Goal: Information Seeking & Learning: Learn about a topic

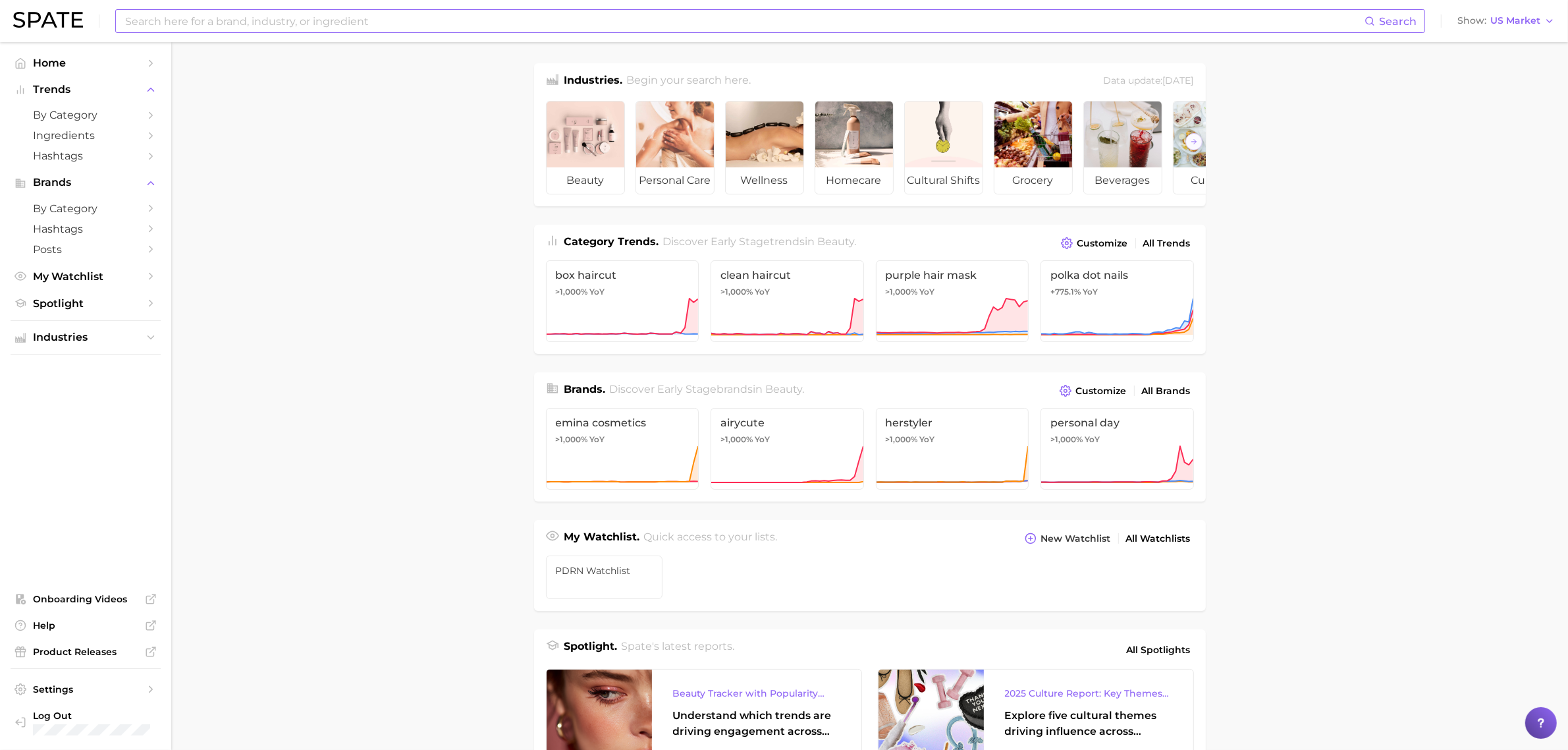
click at [157, 22] on input at bounding box center [744, 21] width 1241 height 22
type input "n"
type input "liquid foundation"
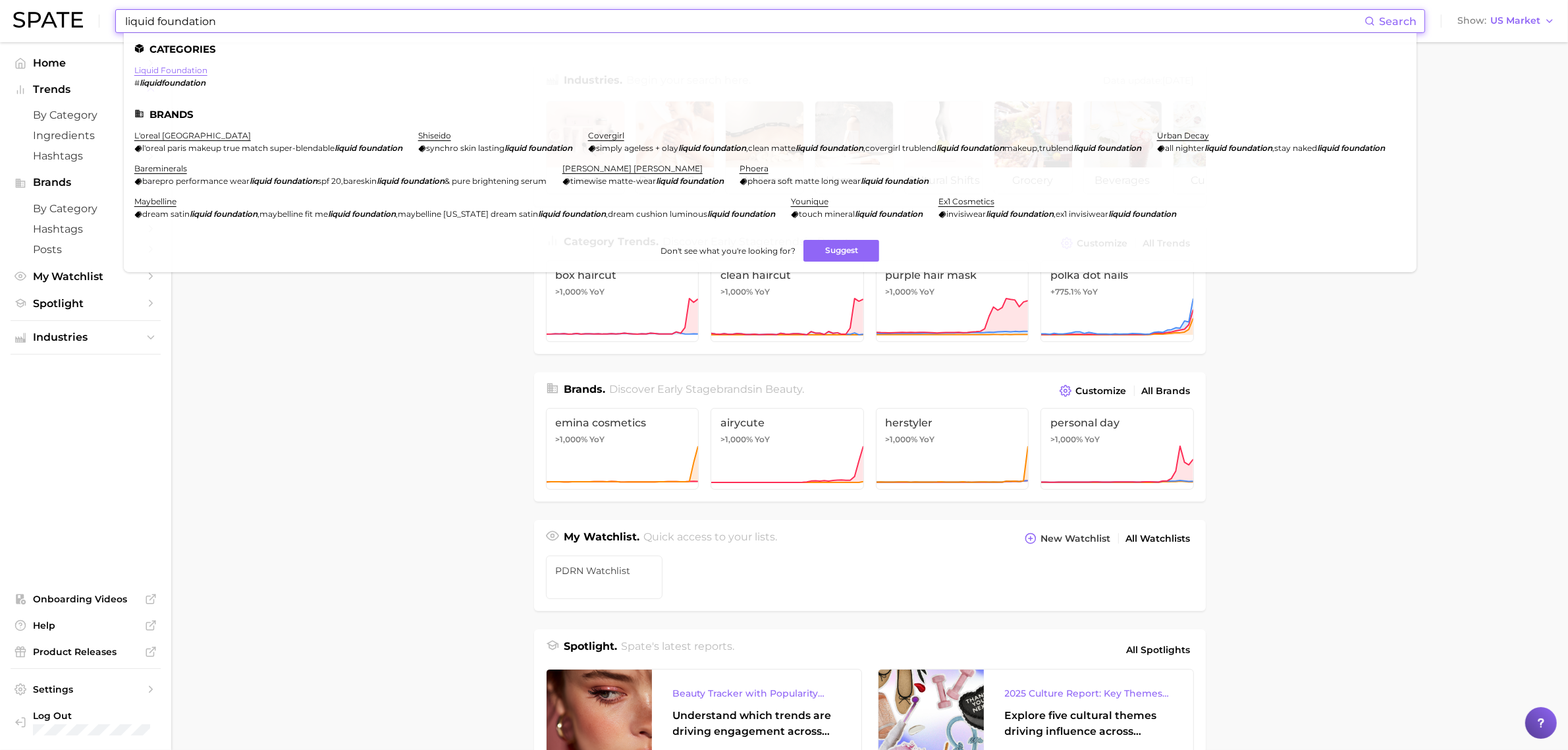
click at [152, 71] on link "liquid foundation" at bounding box center [171, 70] width 73 height 10
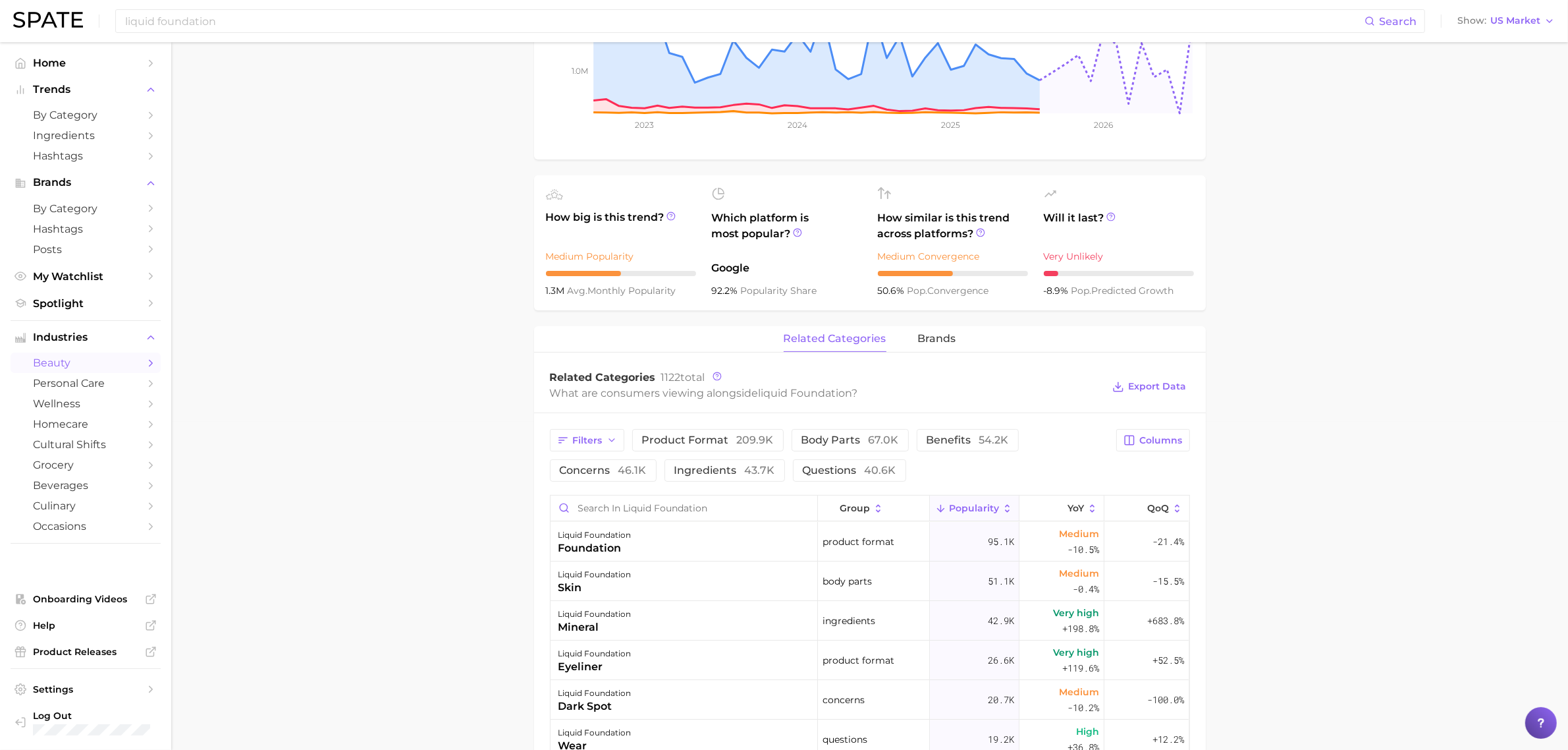
scroll to position [330, 0]
click at [595, 467] on span "concerns 46.1k" at bounding box center [603, 469] width 87 height 11
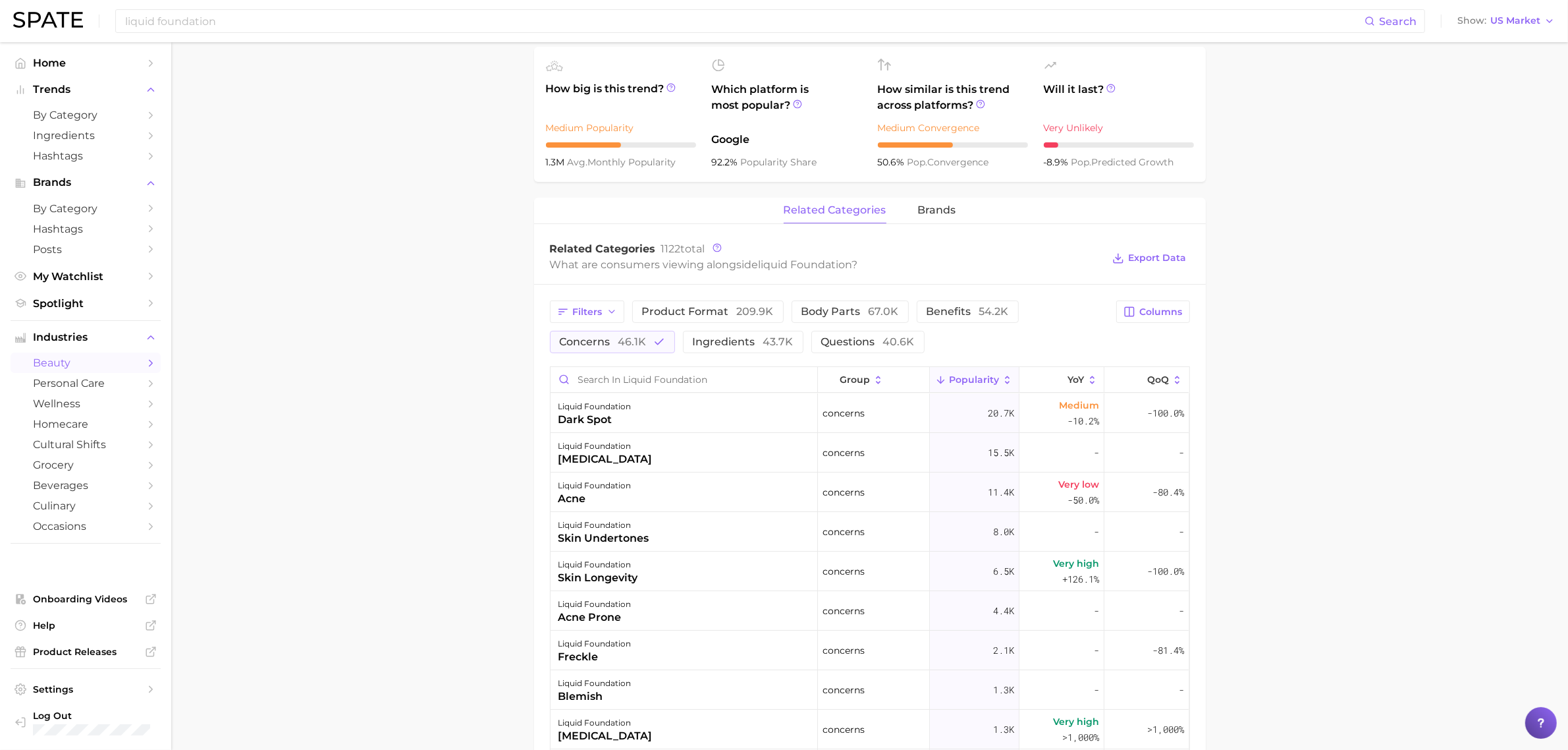
scroll to position [494, 0]
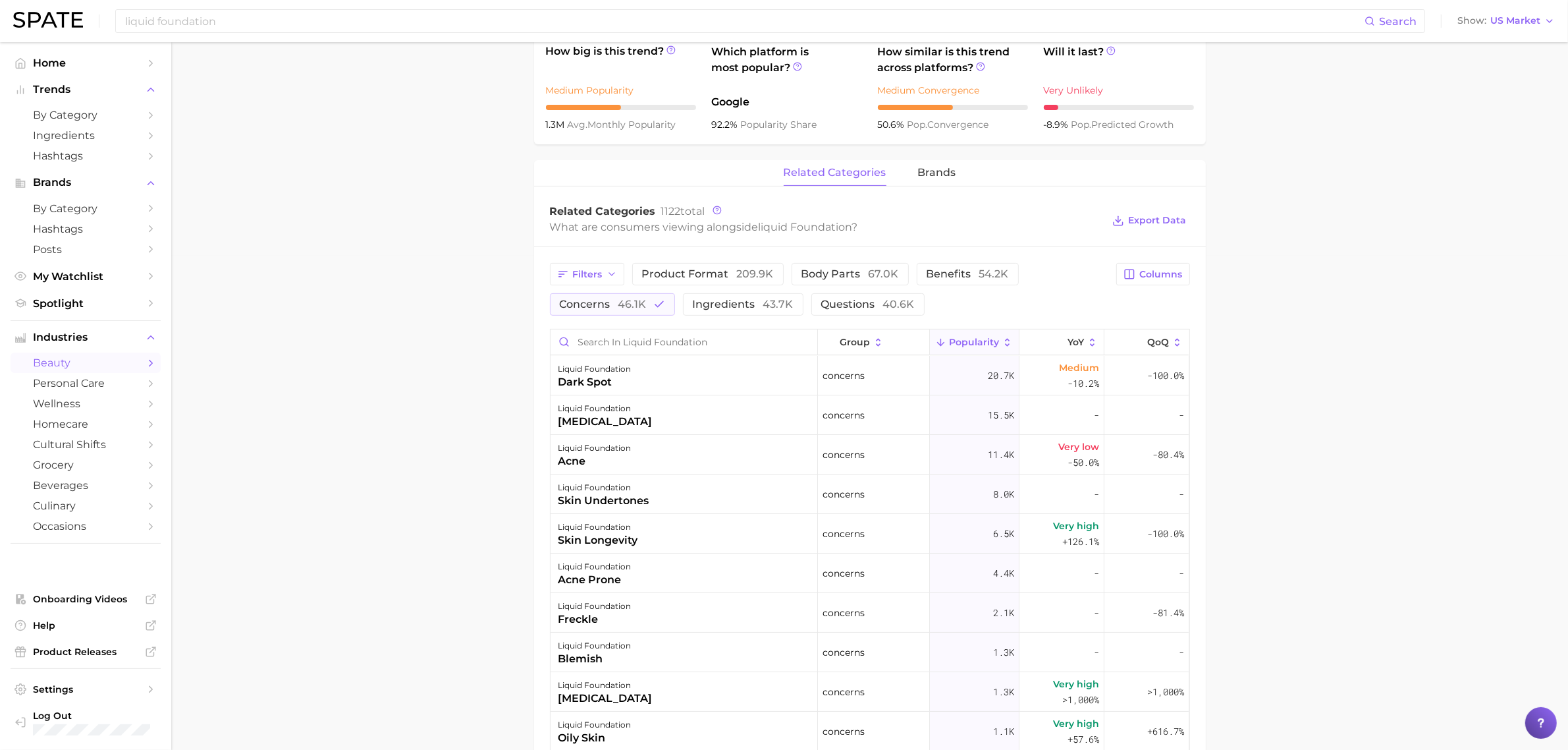
click at [1281, 495] on main "1. makeup 2. face makeup 3. foundation & base products 4. liquid foundation Ove…" at bounding box center [869, 354] width 1396 height 1612
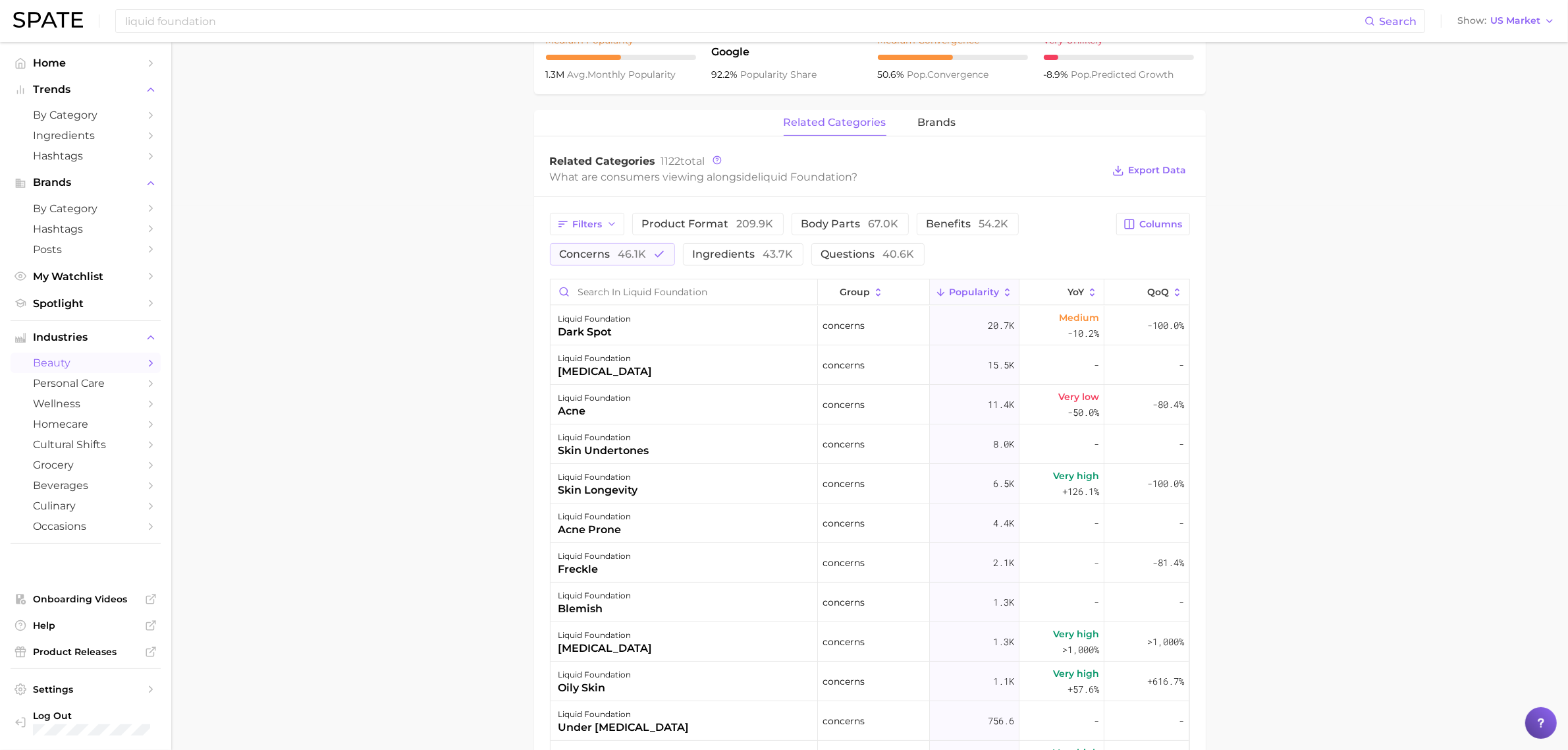
scroll to position [577, 0]
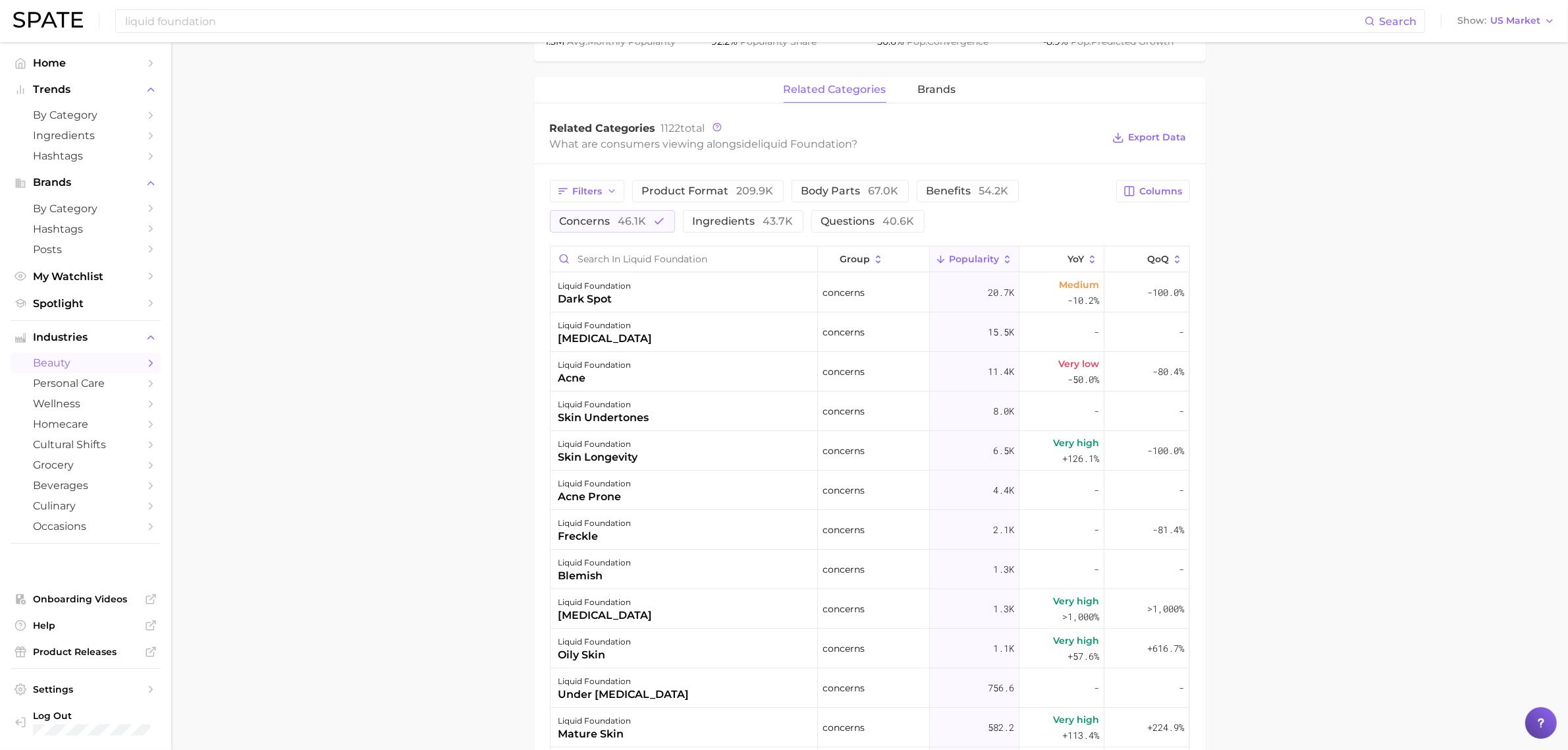
drag, startPoint x: 623, startPoint y: 222, endPoint x: 721, endPoint y: 208, distance: 99.0
click at [624, 222] on span "46.1k" at bounding box center [632, 221] width 29 height 12
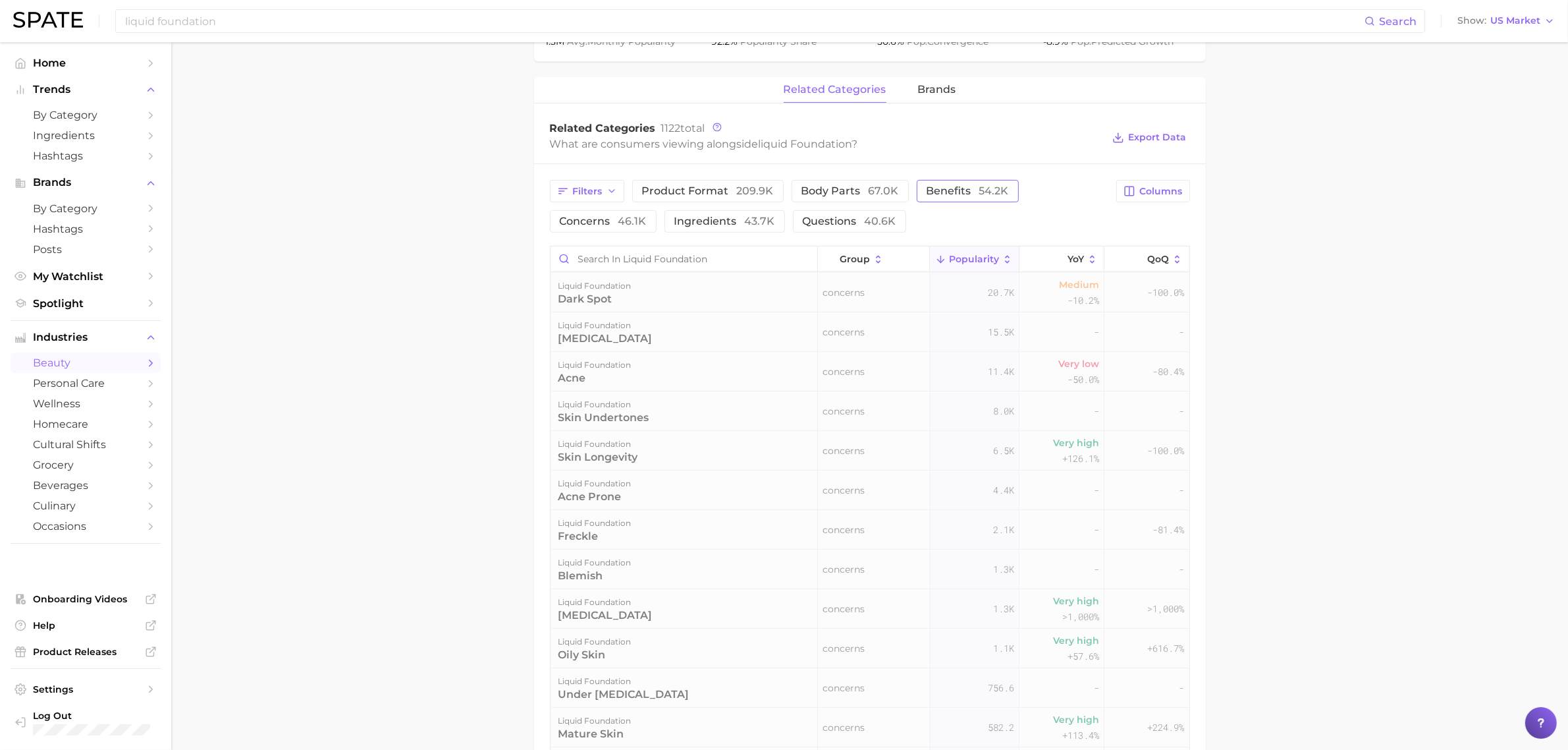
click at [939, 195] on span "benefits 54.2k" at bounding box center [968, 191] width 82 height 11
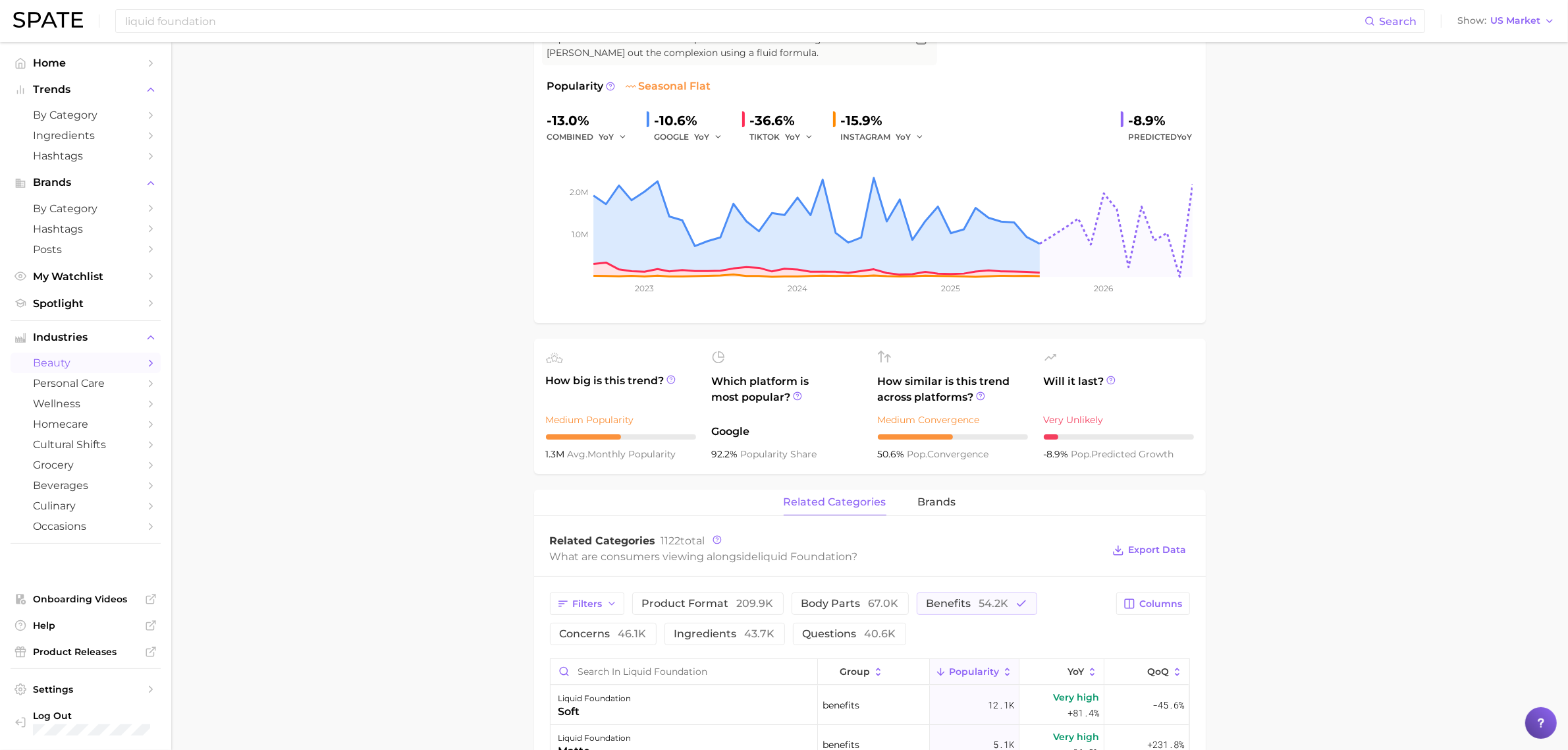
scroll to position [330, 0]
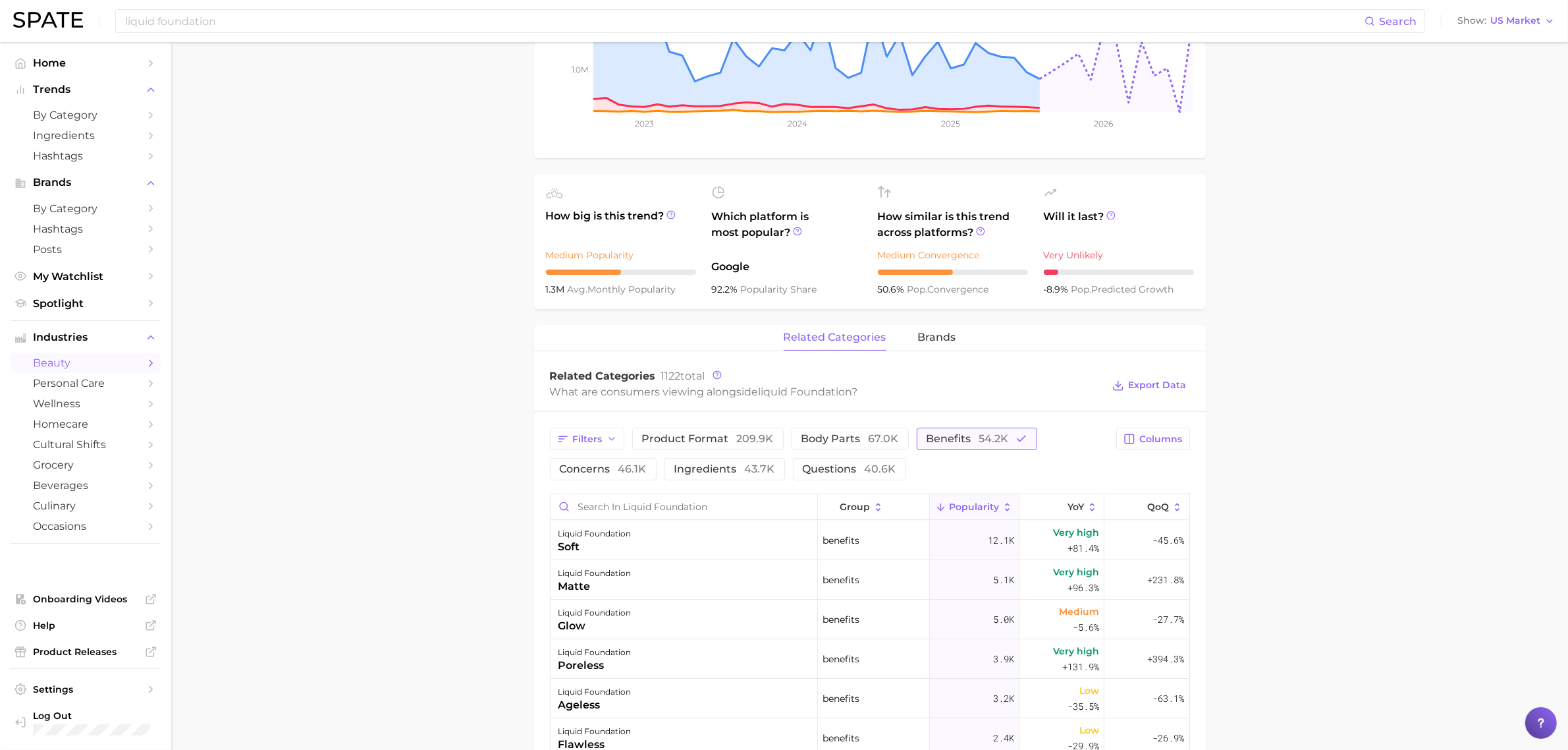
click at [941, 448] on button "benefits 54.2k" at bounding box center [977, 438] width 121 height 22
click at [702, 449] on button "product format 209.9k" at bounding box center [708, 438] width 152 height 22
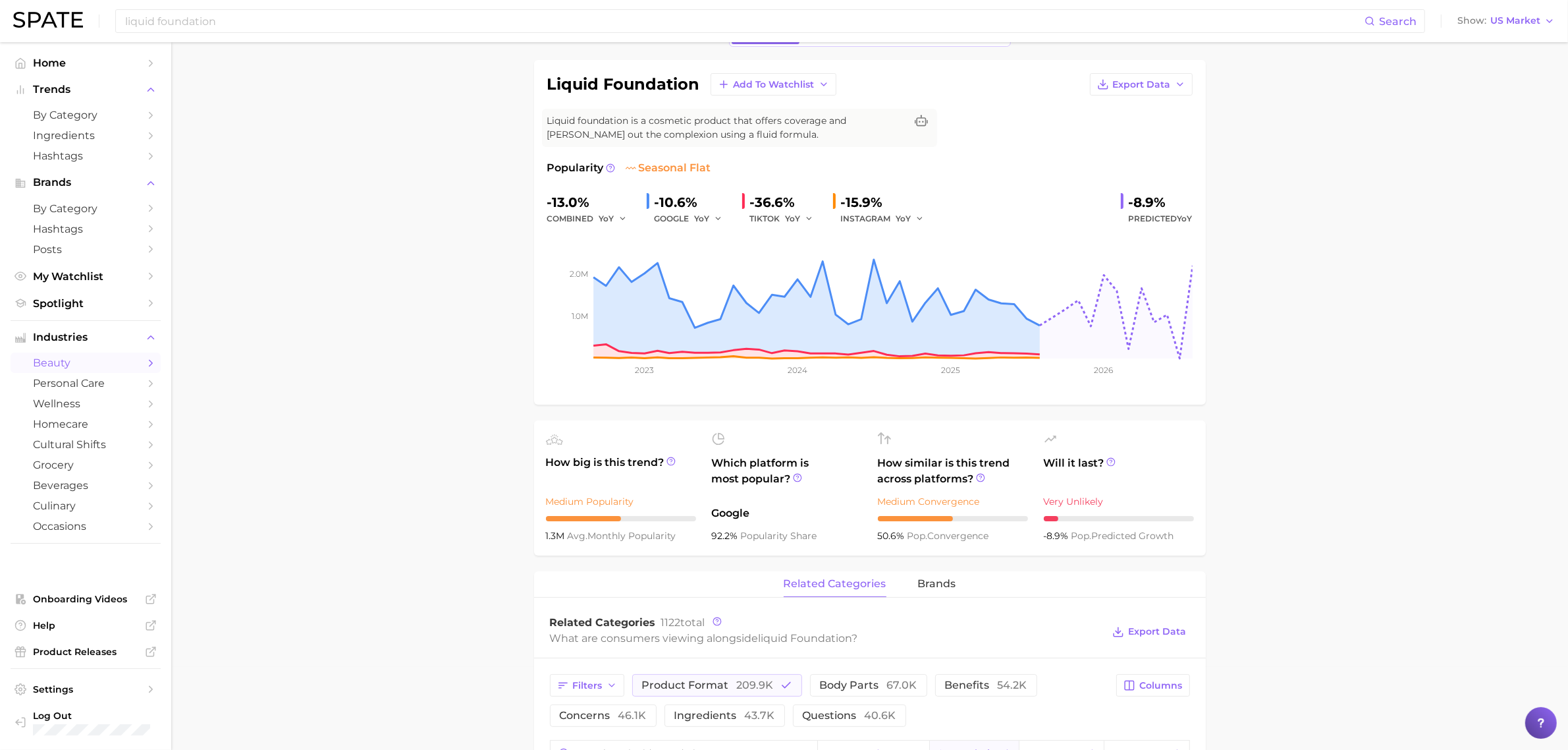
scroll to position [248, 0]
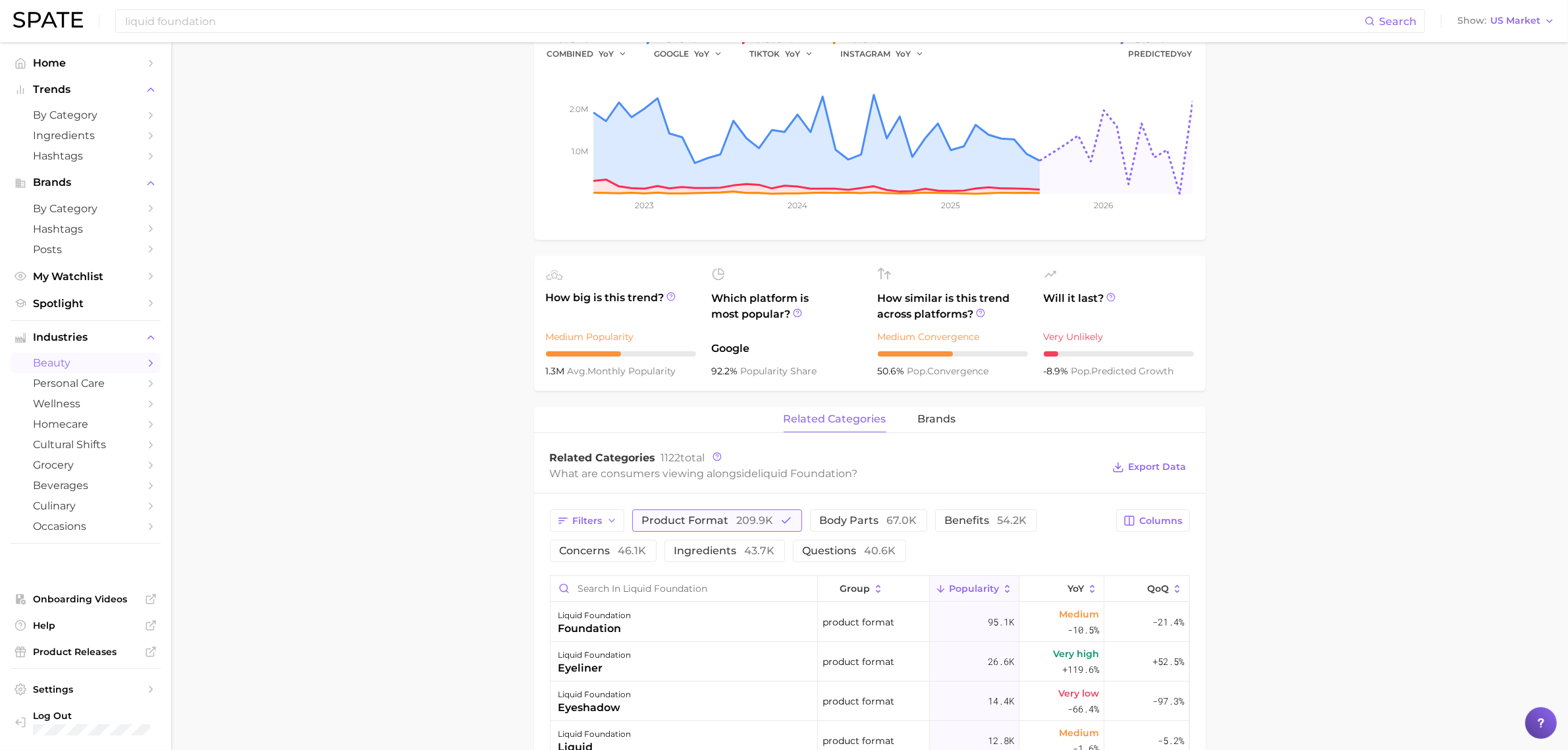
click at [706, 532] on button "product format 209.9k" at bounding box center [717, 520] width 170 height 22
click at [705, 544] on button "ingredients 43.7k" at bounding box center [725, 550] width 121 height 22
click at [699, 550] on span "ingredients 43.7k" at bounding box center [725, 551] width 101 height 11
click at [702, 530] on button "product format 209.9k" at bounding box center [708, 520] width 152 height 22
click at [855, 553] on span "questions 40.6k" at bounding box center [849, 551] width 94 height 11
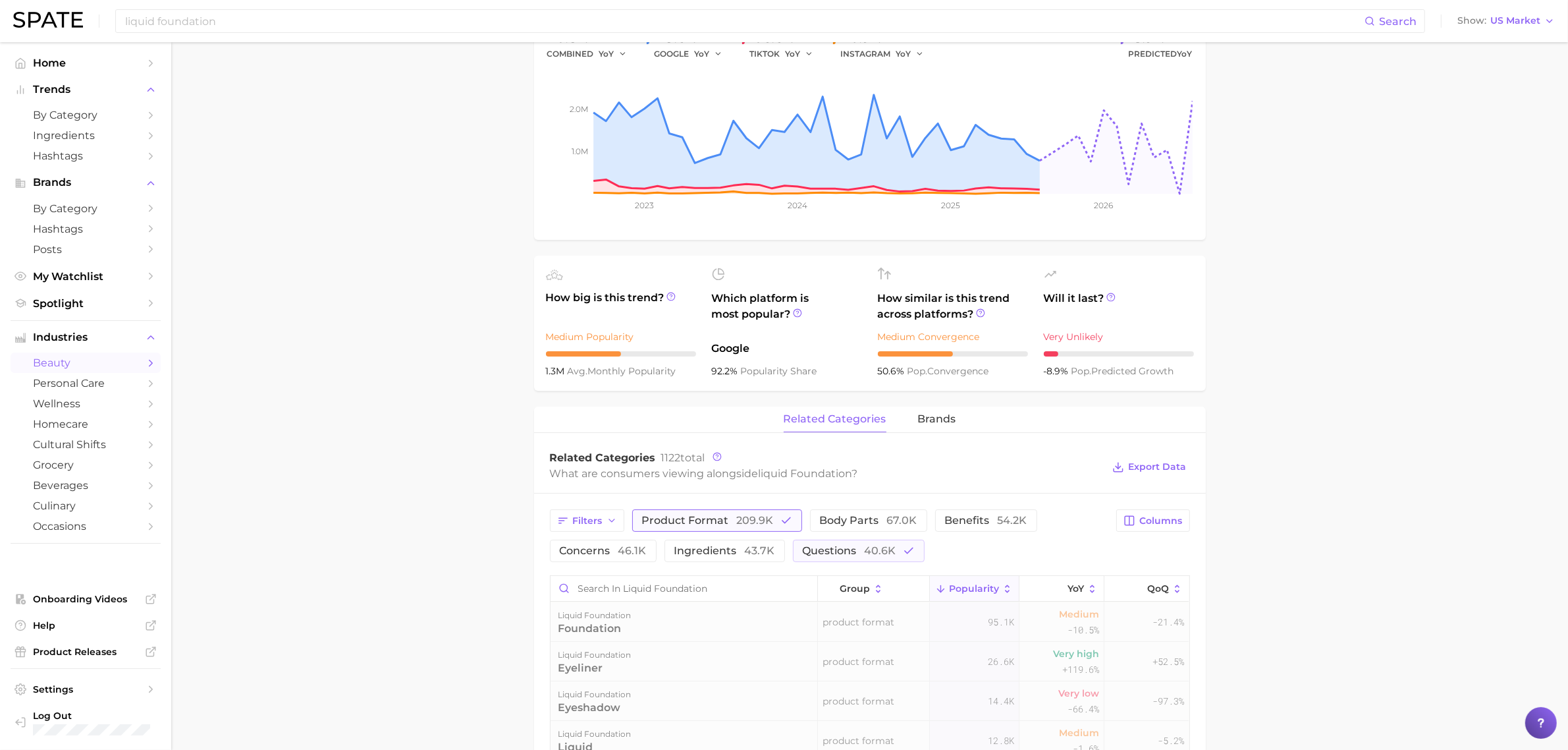
click at [751, 520] on span "209.9k" at bounding box center [755, 520] width 37 height 12
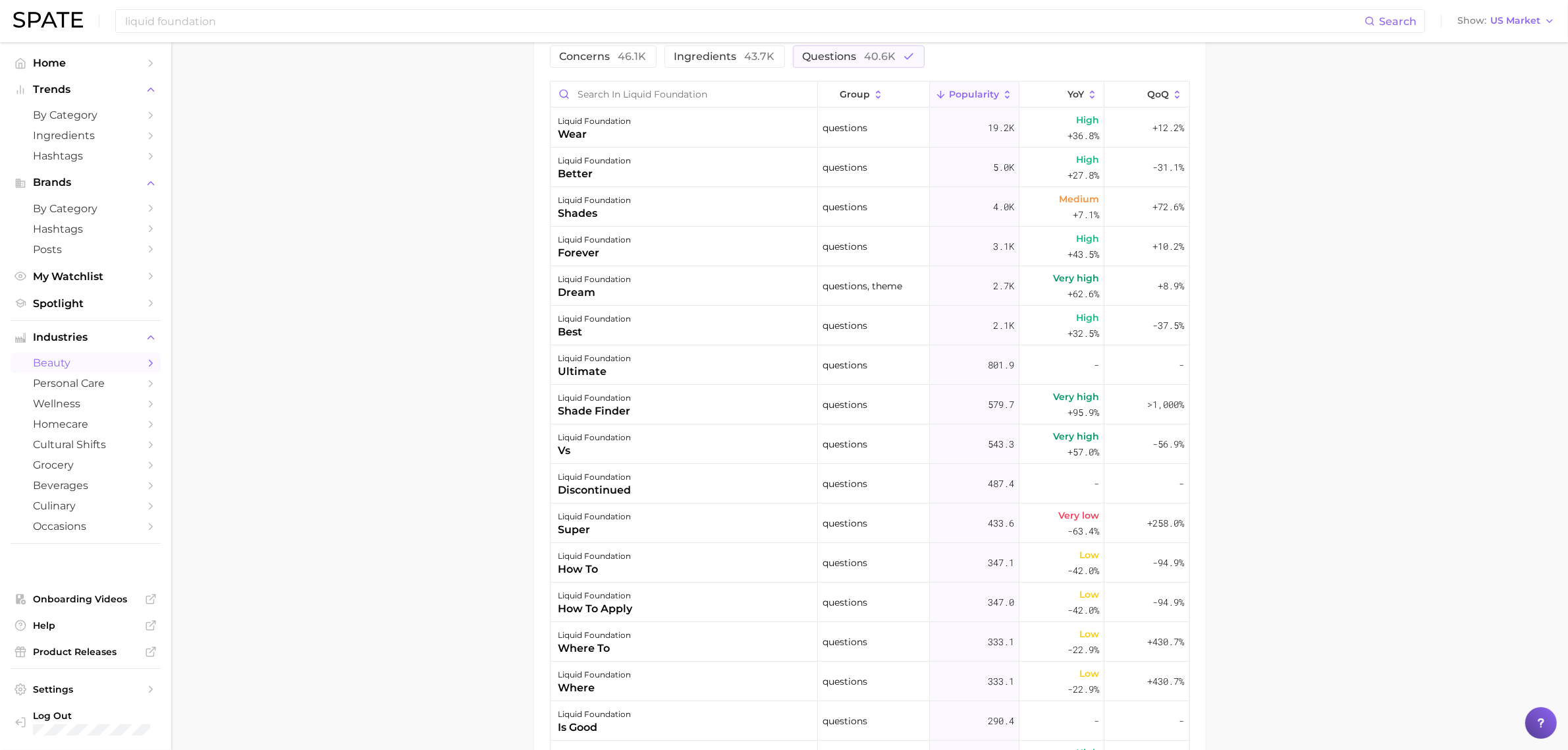
scroll to position [906, 0]
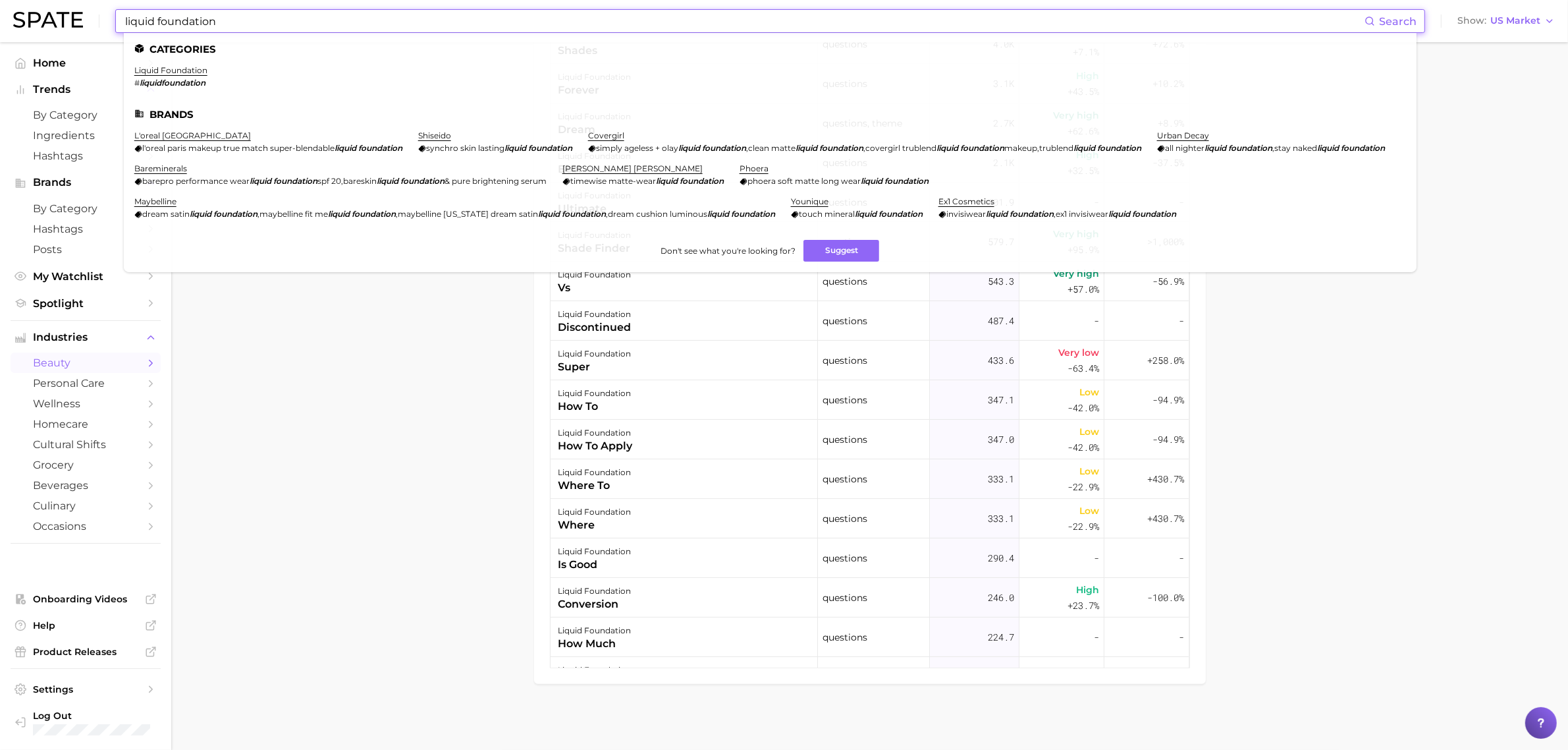
click at [377, 29] on input "liquid foundation" at bounding box center [744, 21] width 1241 height 22
click at [381, 37] on ul "Categories liquid foundation # liquidfoundation Brands l'oreal paris l'oreal pa…" at bounding box center [770, 152] width 1293 height 239
click at [378, 20] on input "liquid foundation" at bounding box center [744, 21] width 1241 height 22
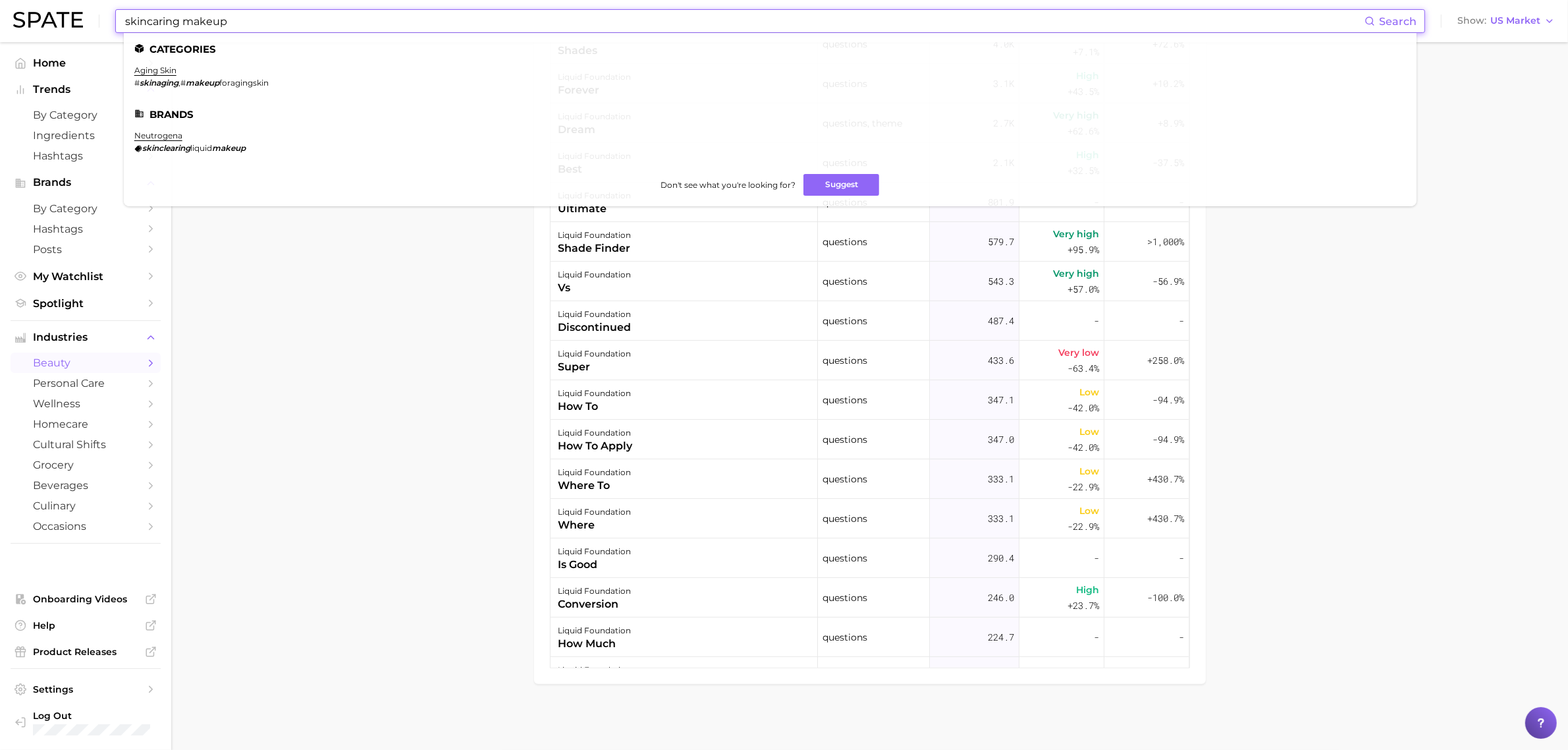
drag, startPoint x: 261, startPoint y: 19, endPoint x: 117, endPoint y: 23, distance: 144.1
click at [117, 23] on div "skincaring makeup Search Categories aging skin # skinaging , # makeup foragings…" at bounding box center [770, 21] width 1310 height 24
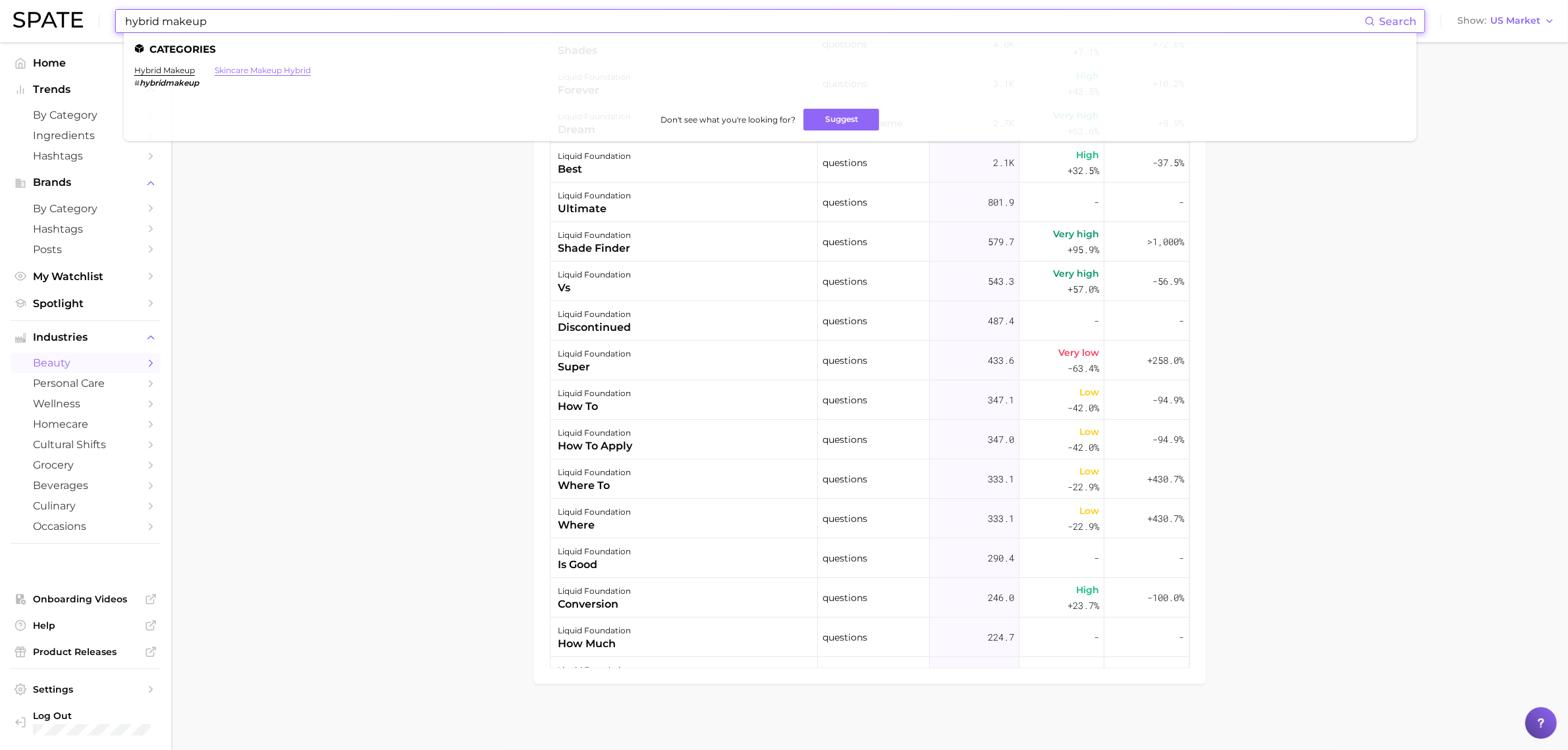
type input "hybrid makeup"
click at [237, 69] on link "skincare makeup hybrid" at bounding box center [262, 70] width 96 height 10
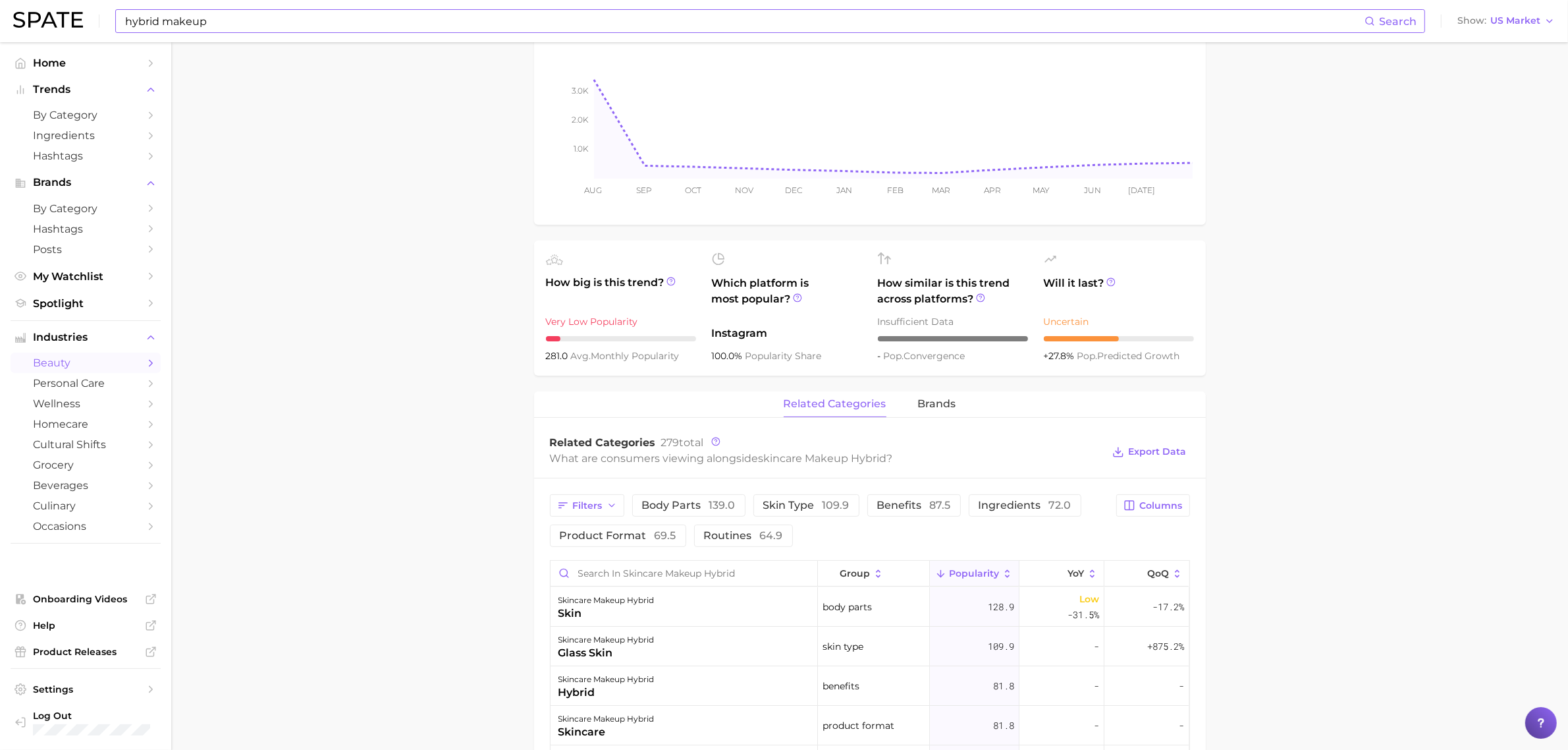
scroll to position [330, 0]
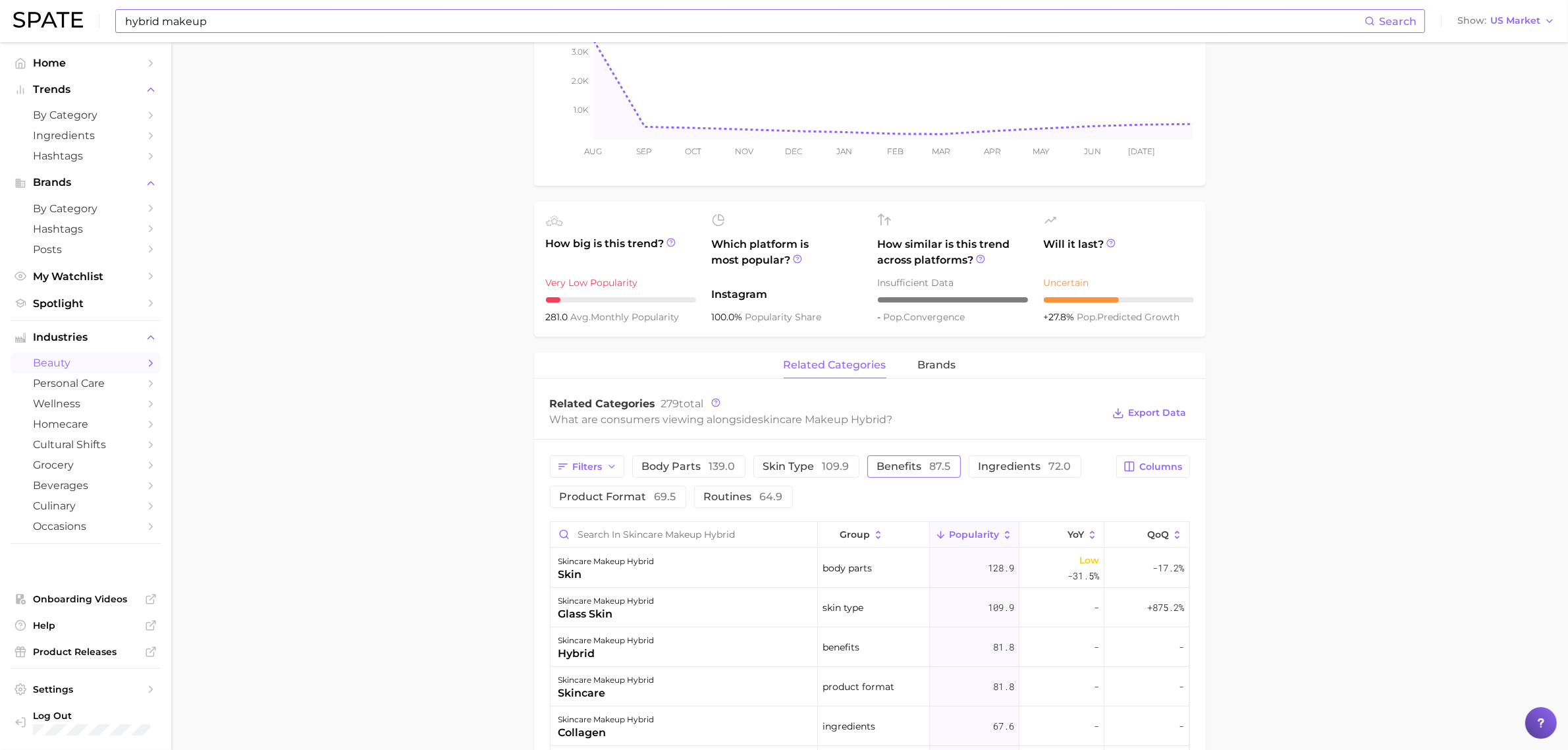
click at [904, 478] on button "benefits 87.5" at bounding box center [914, 466] width 94 height 22
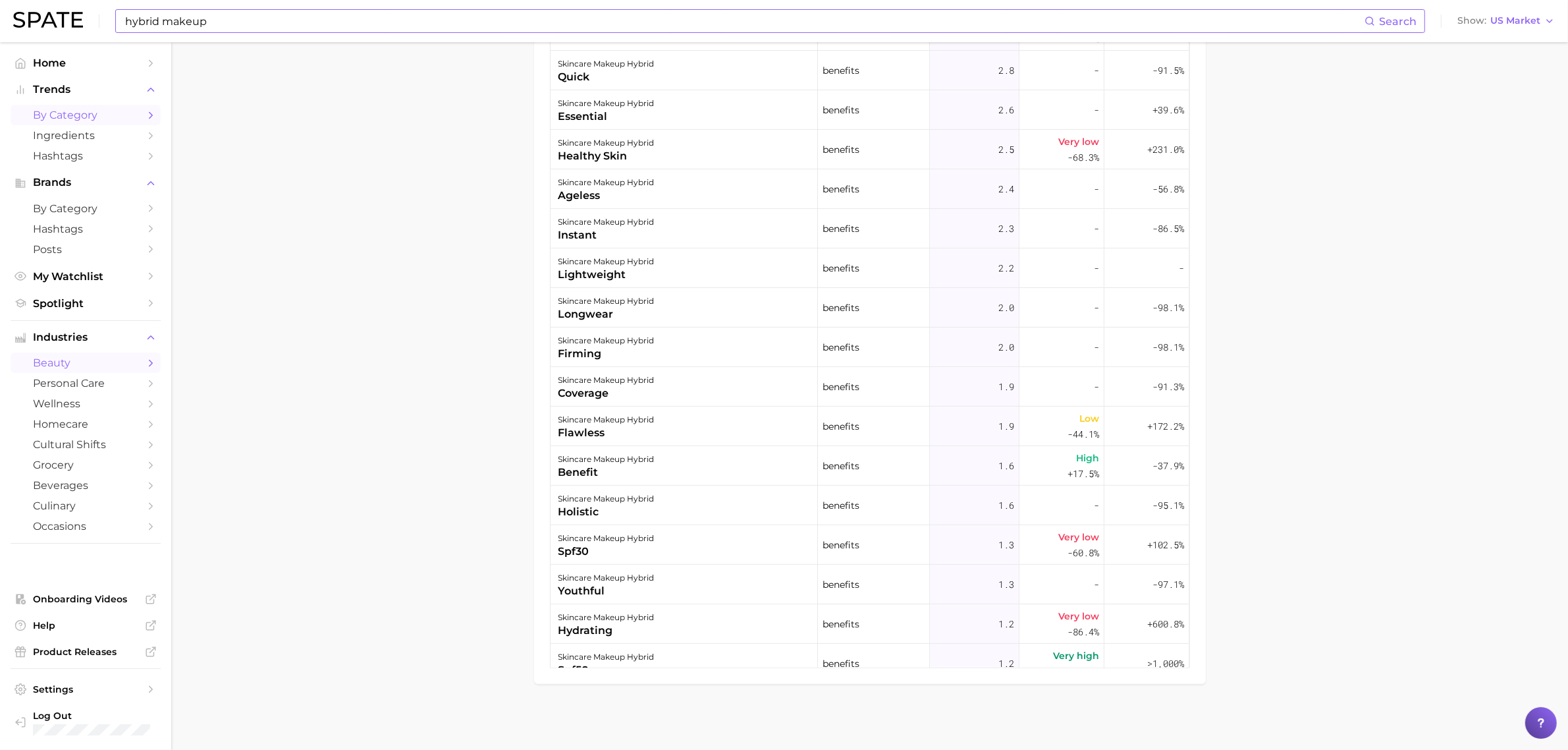
click at [152, 109] on icon "Sidebar" at bounding box center [150, 115] width 12 height 12
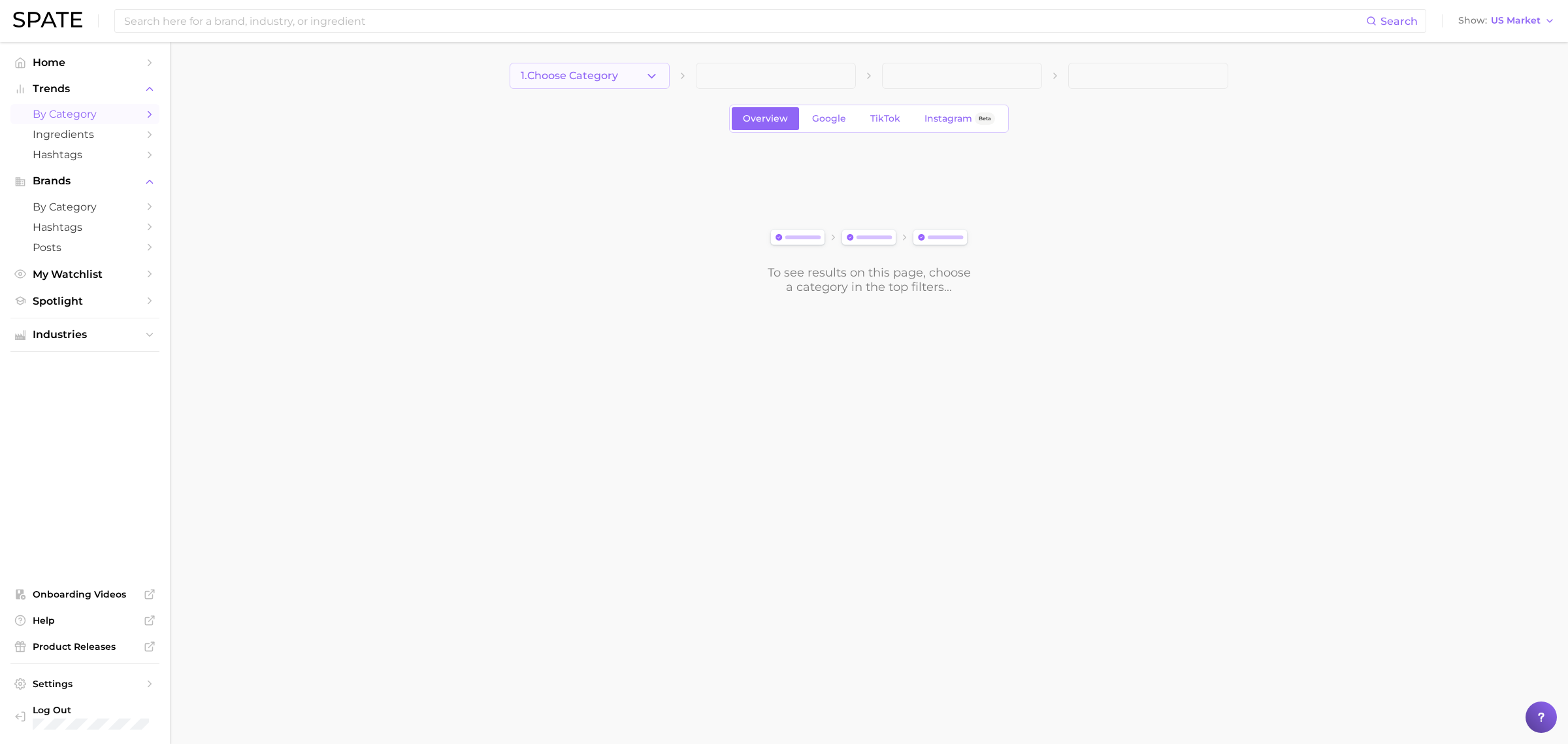
click at [655, 75] on icon "button" at bounding box center [652, 76] width 14 height 14
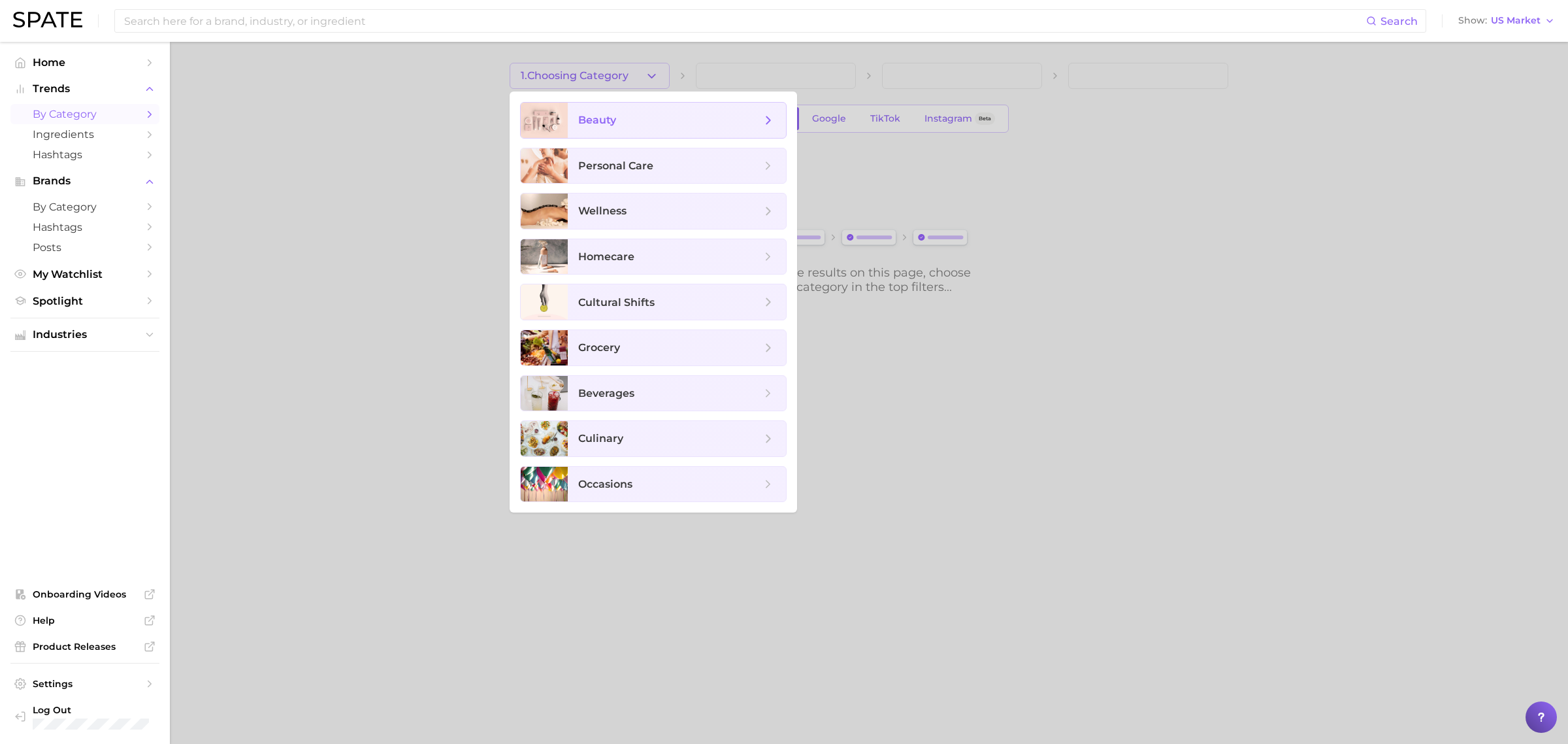
click at [644, 109] on span "beauty" at bounding box center [677, 121] width 218 height 35
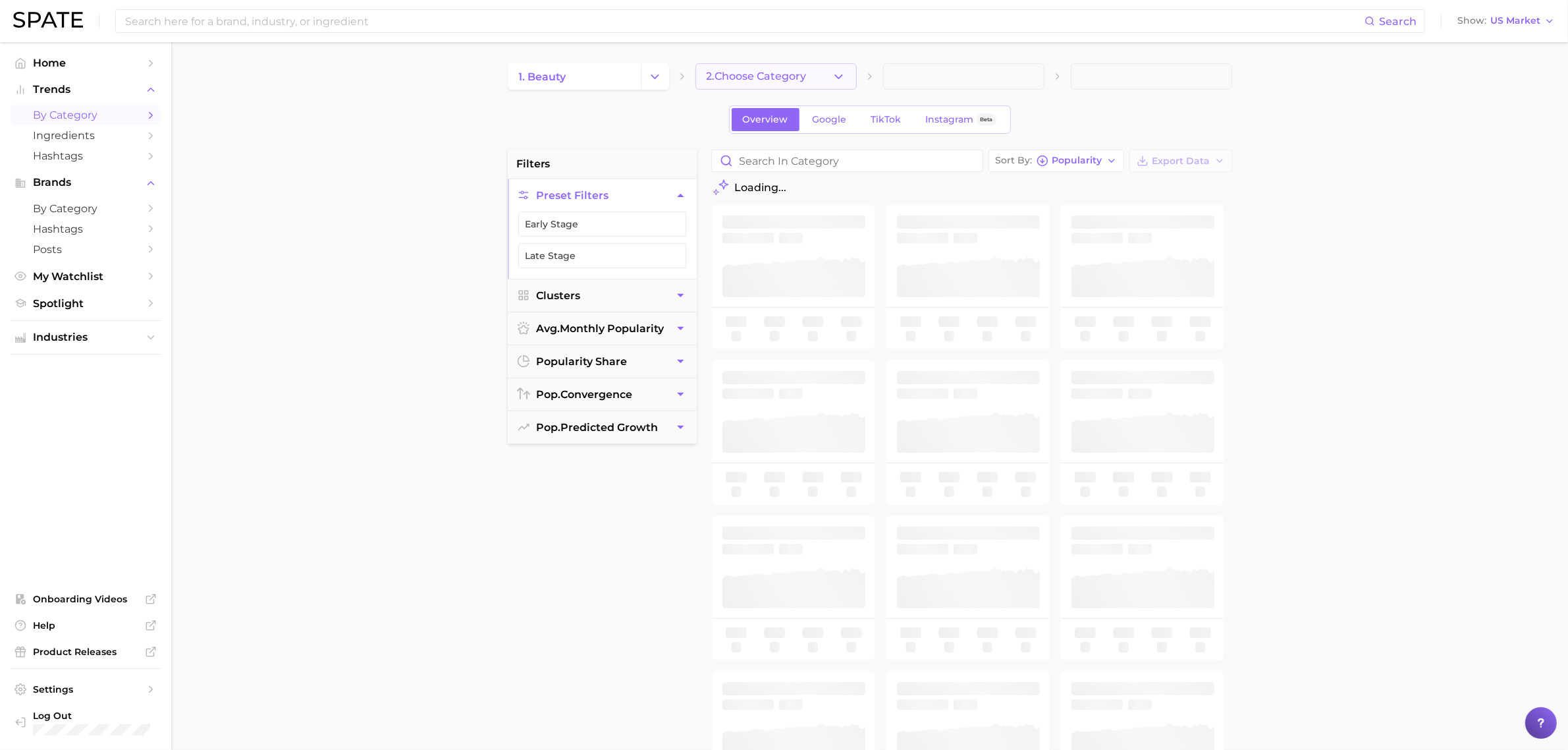
click at [781, 84] on button "2. Choose Category" at bounding box center [776, 77] width 162 height 26
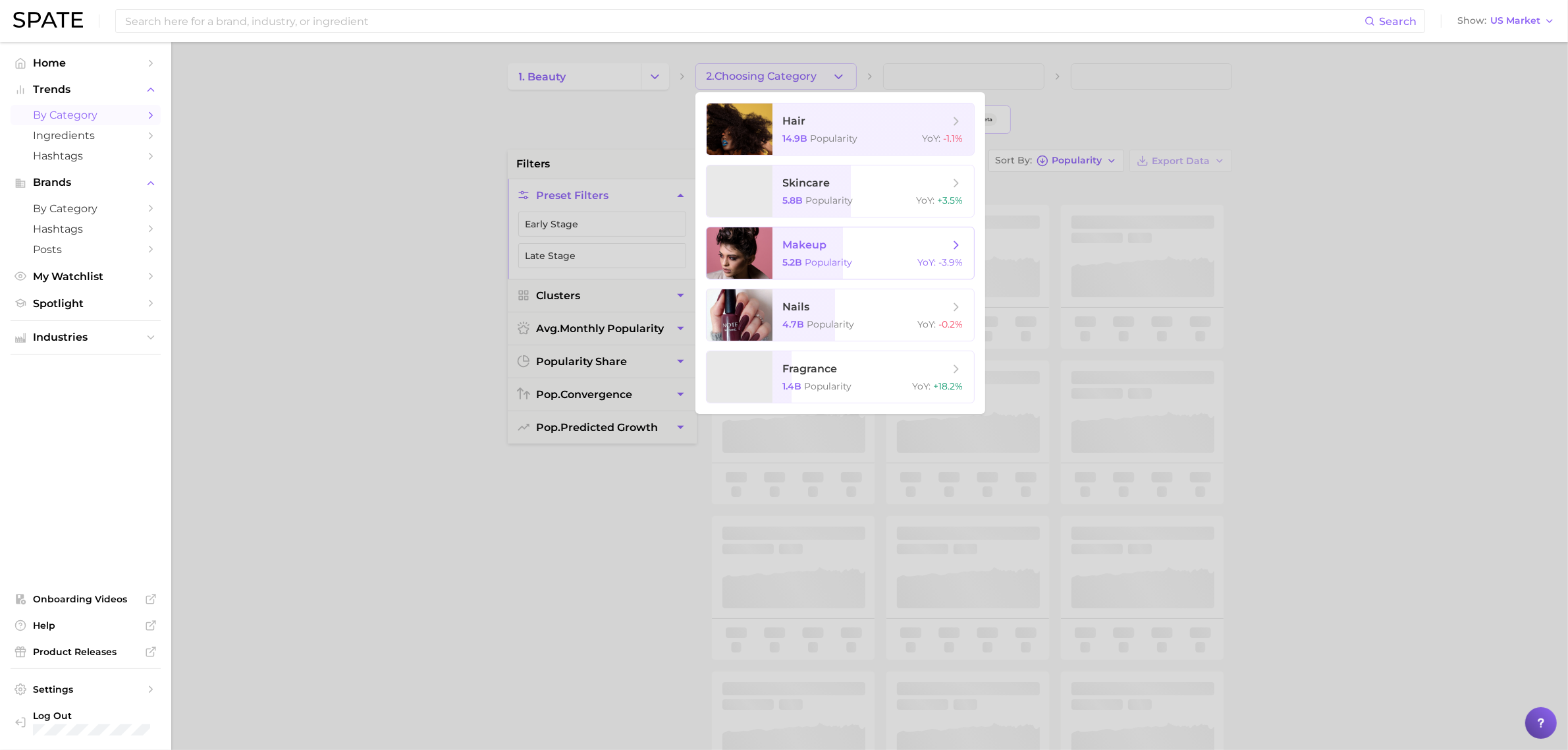
click at [831, 241] on span "makeup" at bounding box center [866, 245] width 166 height 15
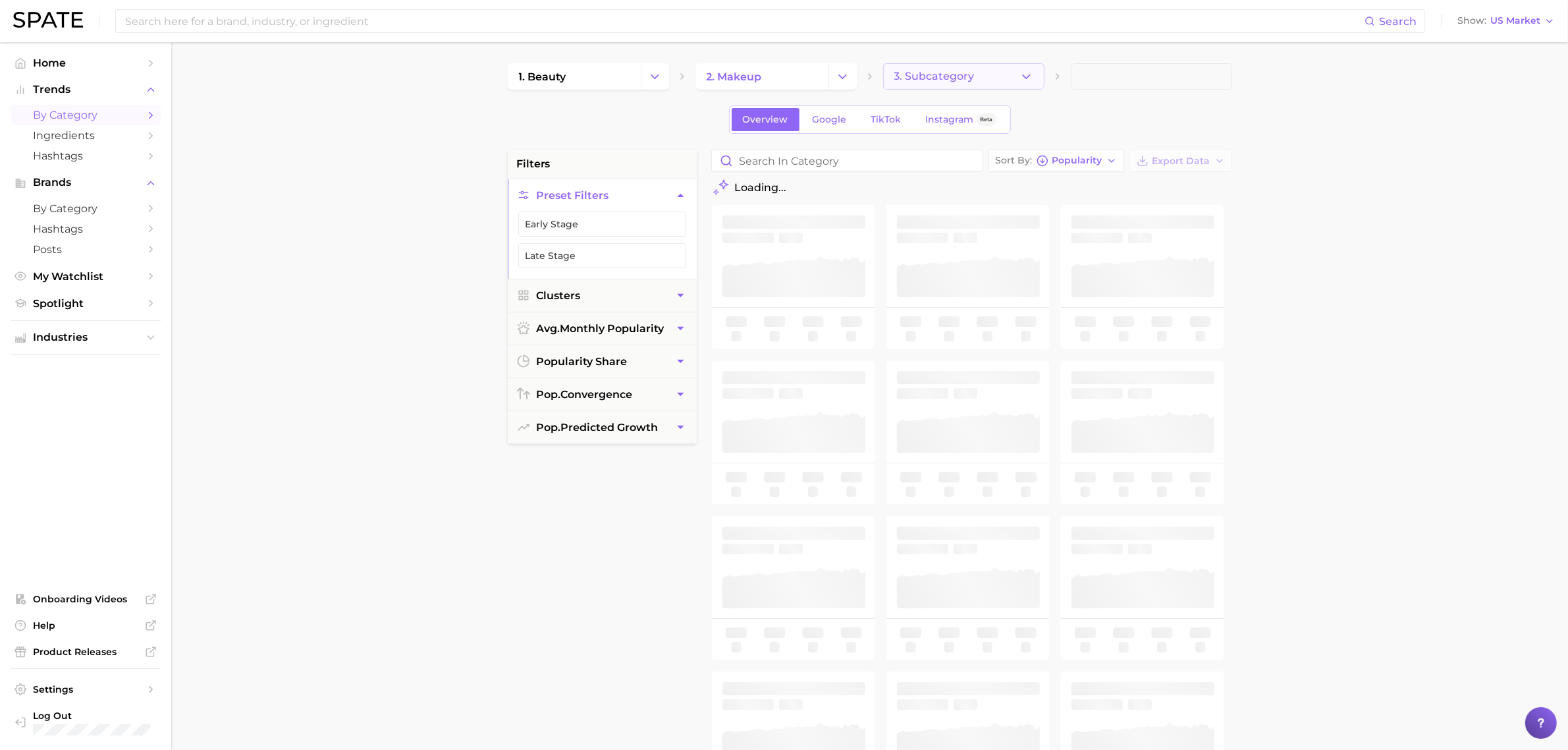
click at [1009, 77] on button "3. Subcategory" at bounding box center [963, 77] width 162 height 26
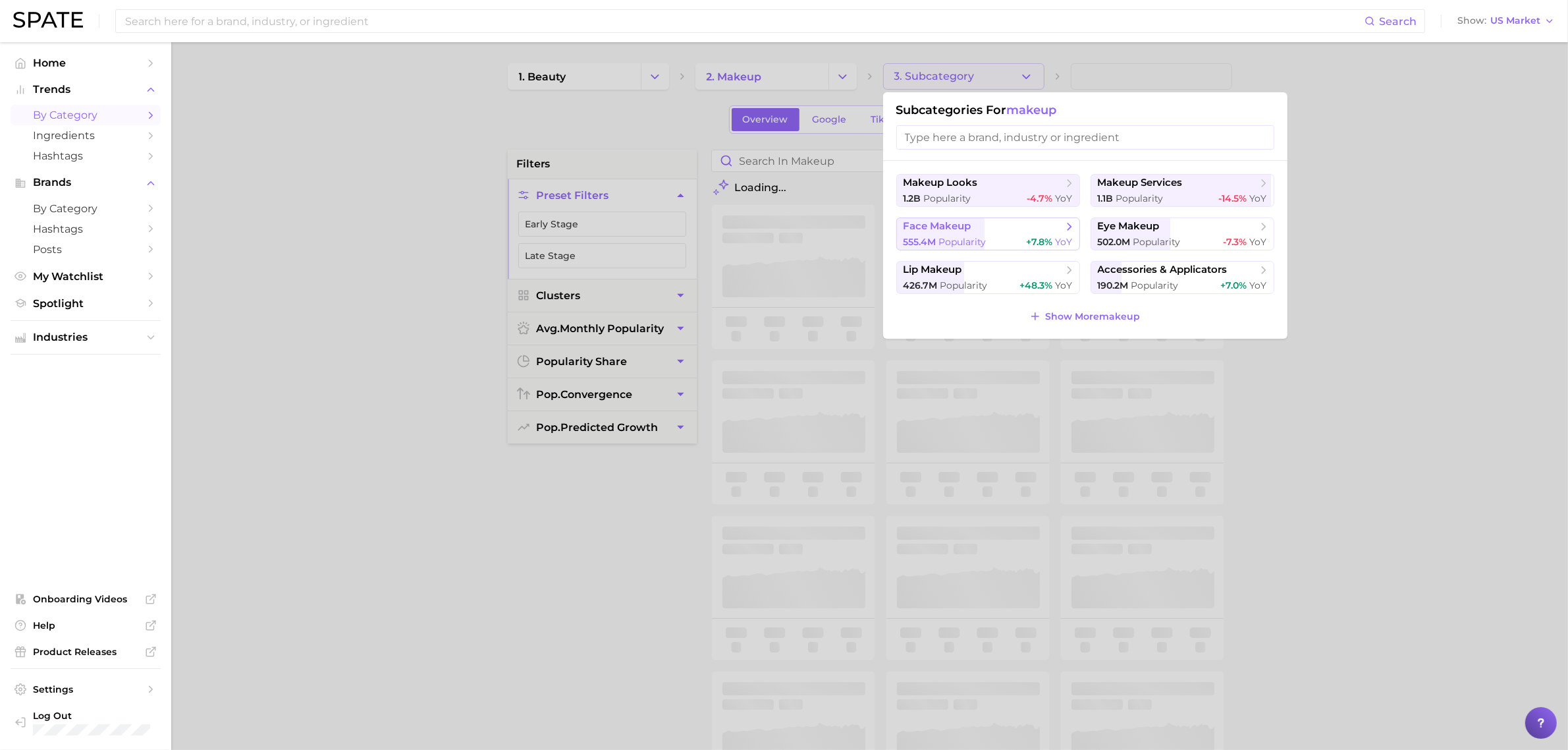
click at [1002, 231] on span "face makeup" at bounding box center [983, 226] width 160 height 13
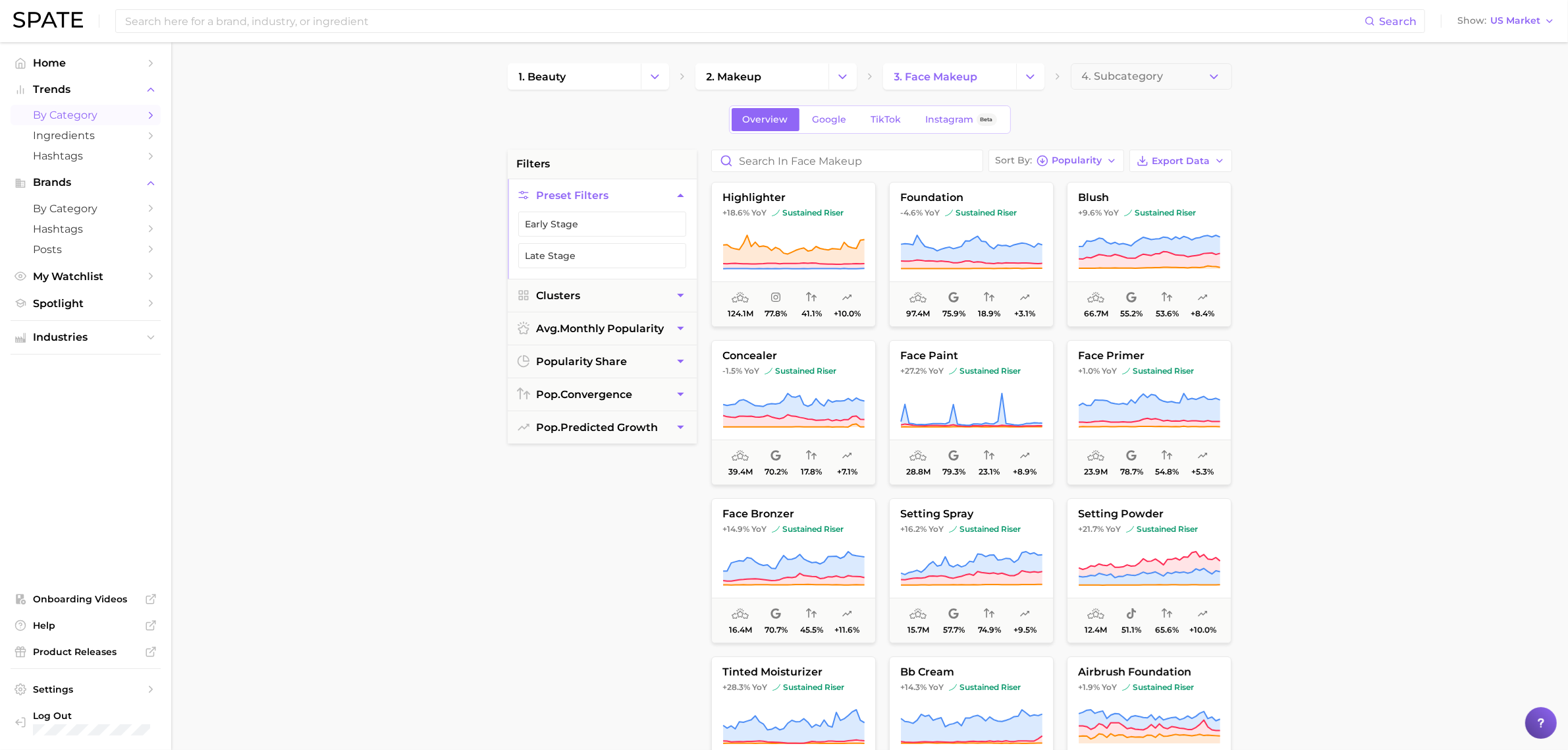
drag, startPoint x: 958, startPoint y: 207, endPoint x: 1335, endPoint y: 311, distance: 391.1
click at [1335, 311] on main "1. beauty 2. makeup 3. face makeup 4. Subcategory Overview Google TikTok Instag…" at bounding box center [869, 541] width 1396 height 999
click at [989, 209] on span "sustained riser" at bounding box center [980, 213] width 72 height 11
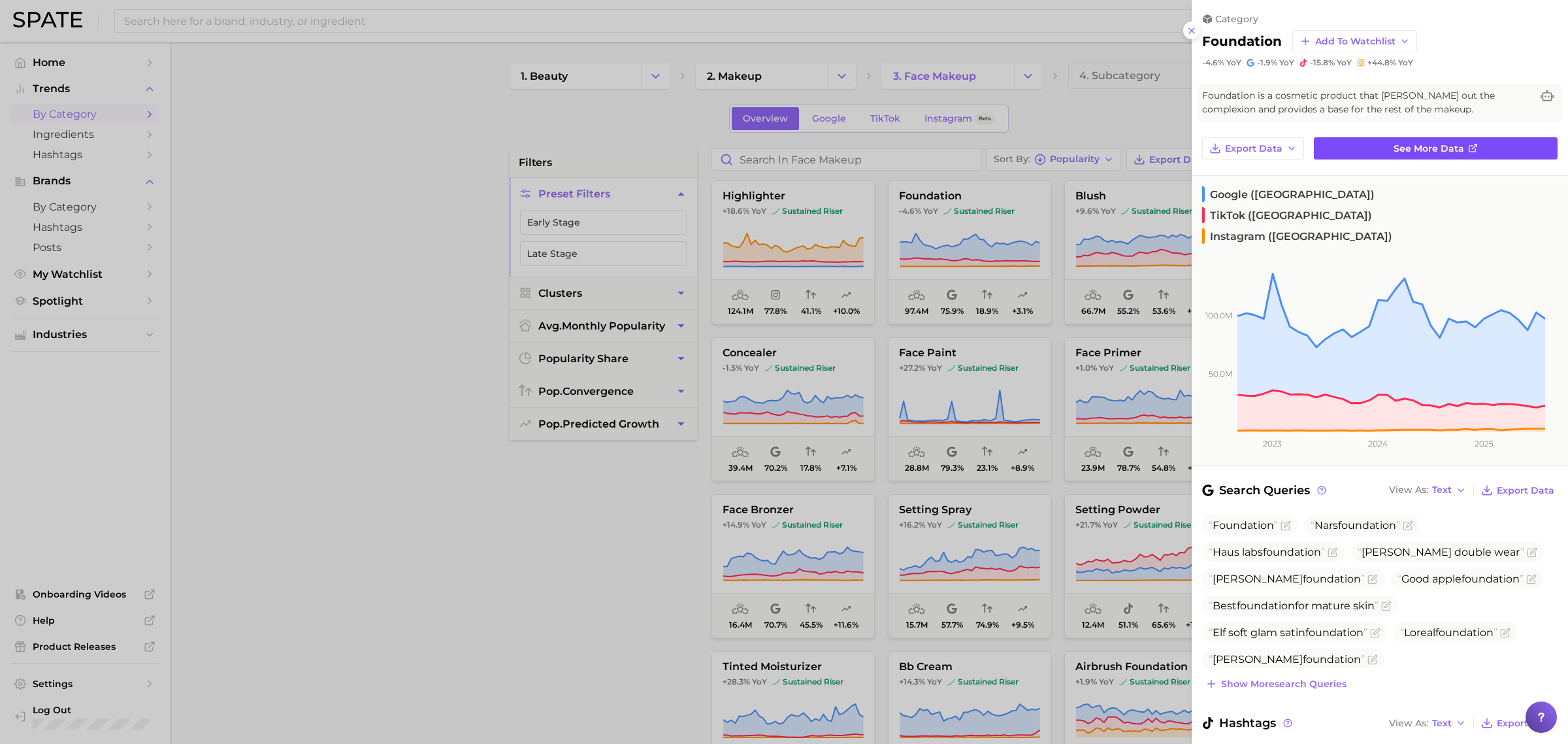
click at [1488, 150] on link "See more data" at bounding box center [1435, 148] width 243 height 22
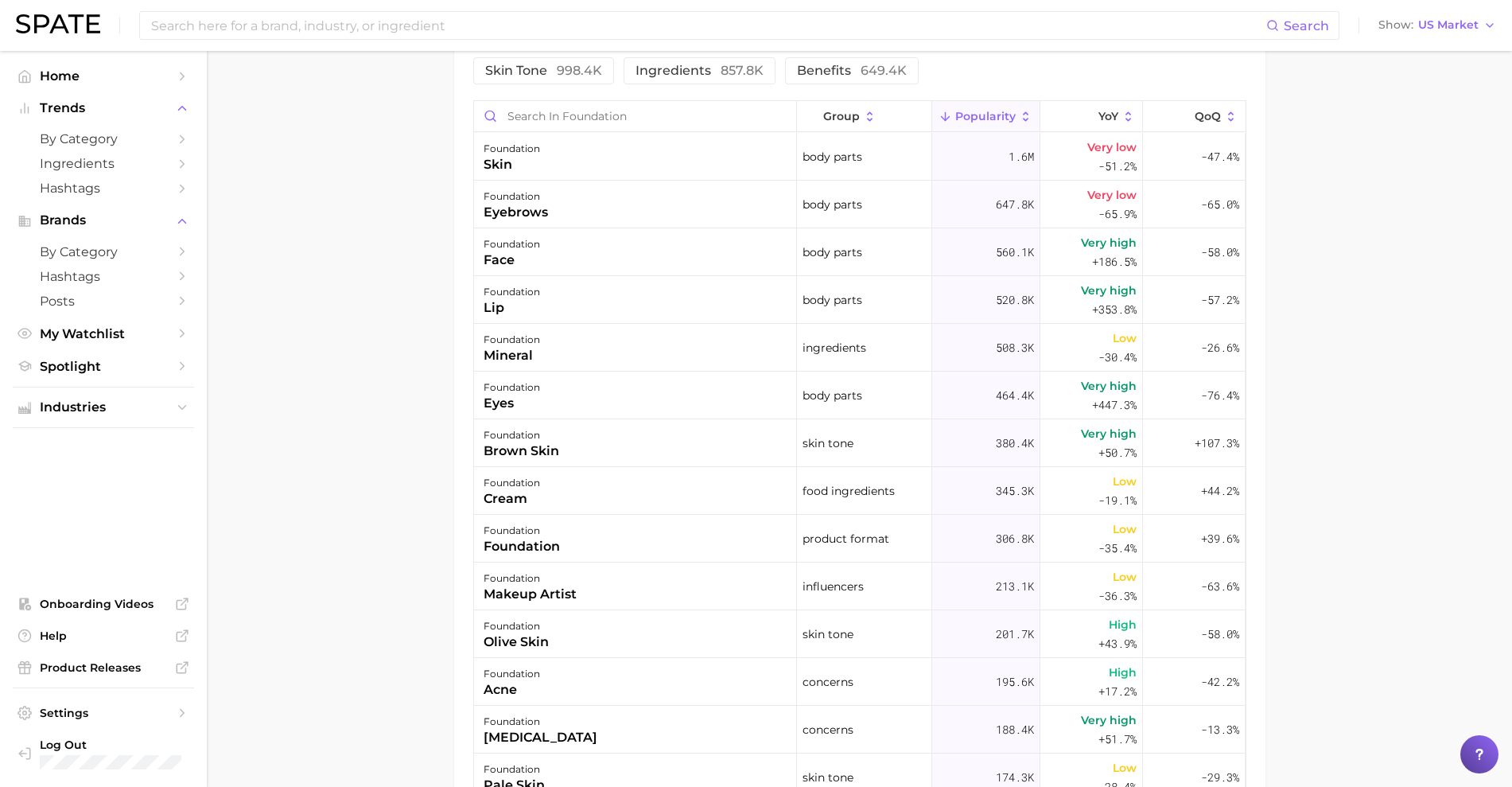
scroll to position [694, 0]
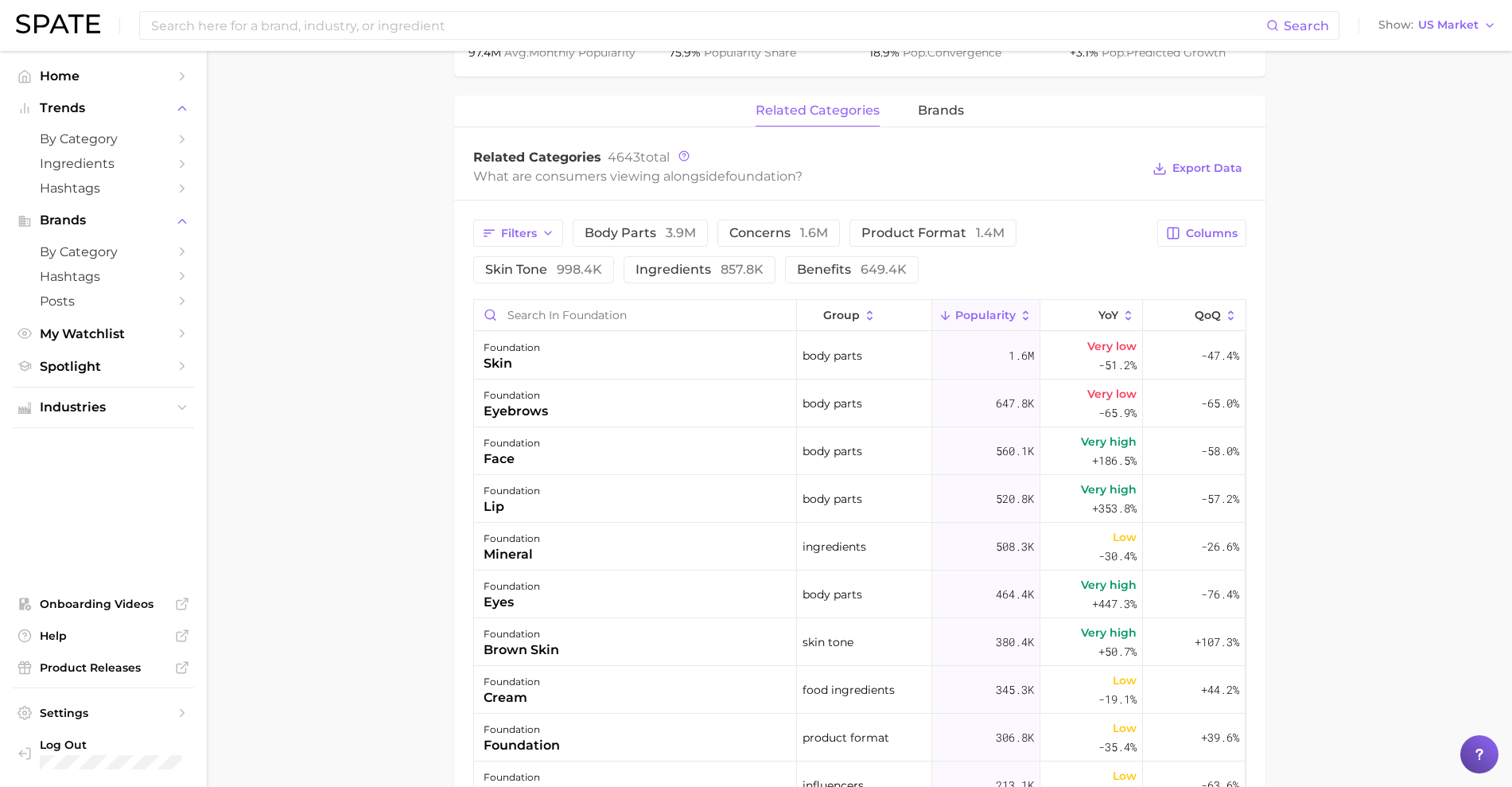
click at [366, 156] on main "1. makeup 2. face makeup 3. foundation & base products 4. foundation Overview G…" at bounding box center [859, 270] width 1305 height 1828
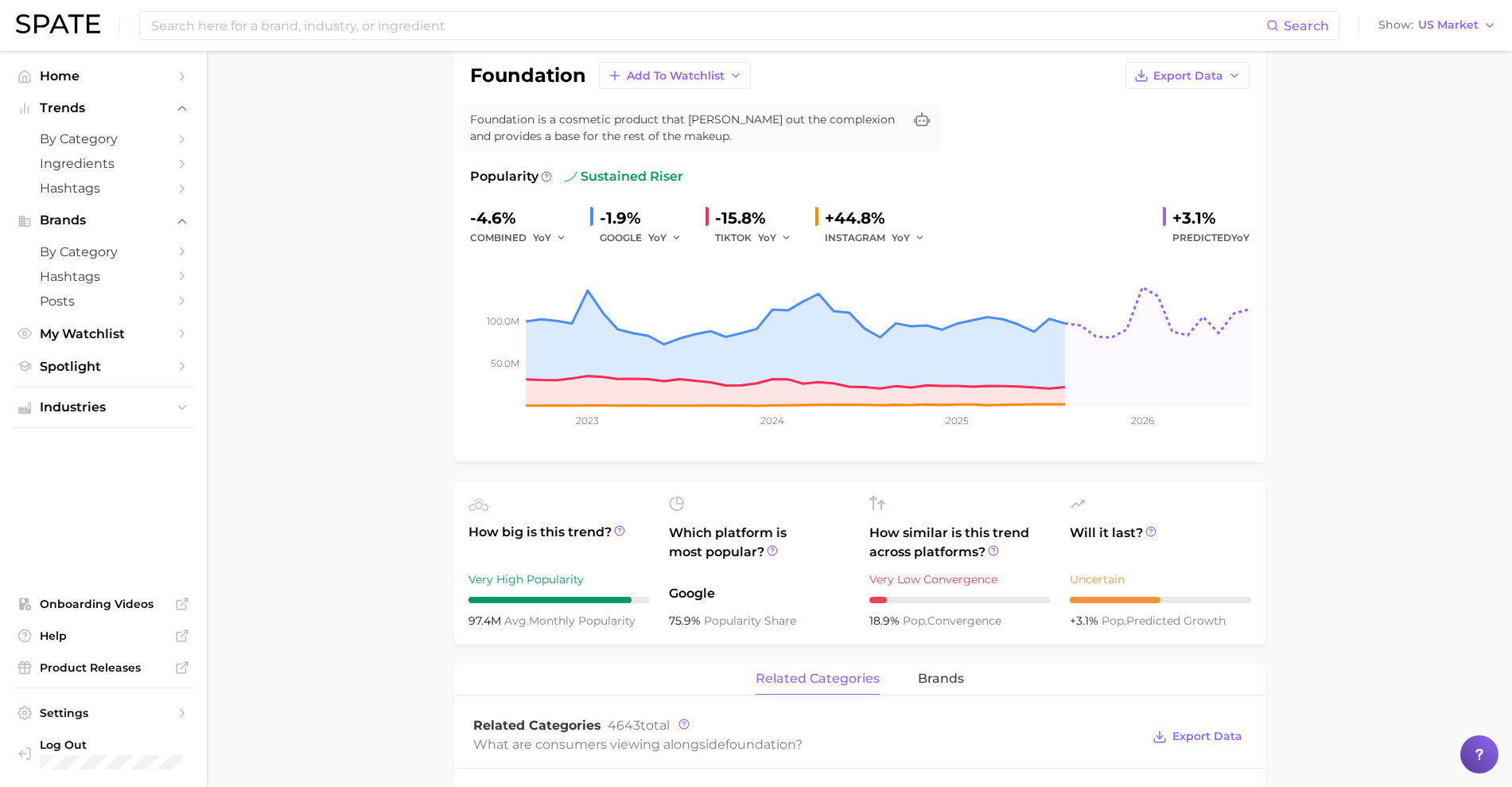
scroll to position [0, 0]
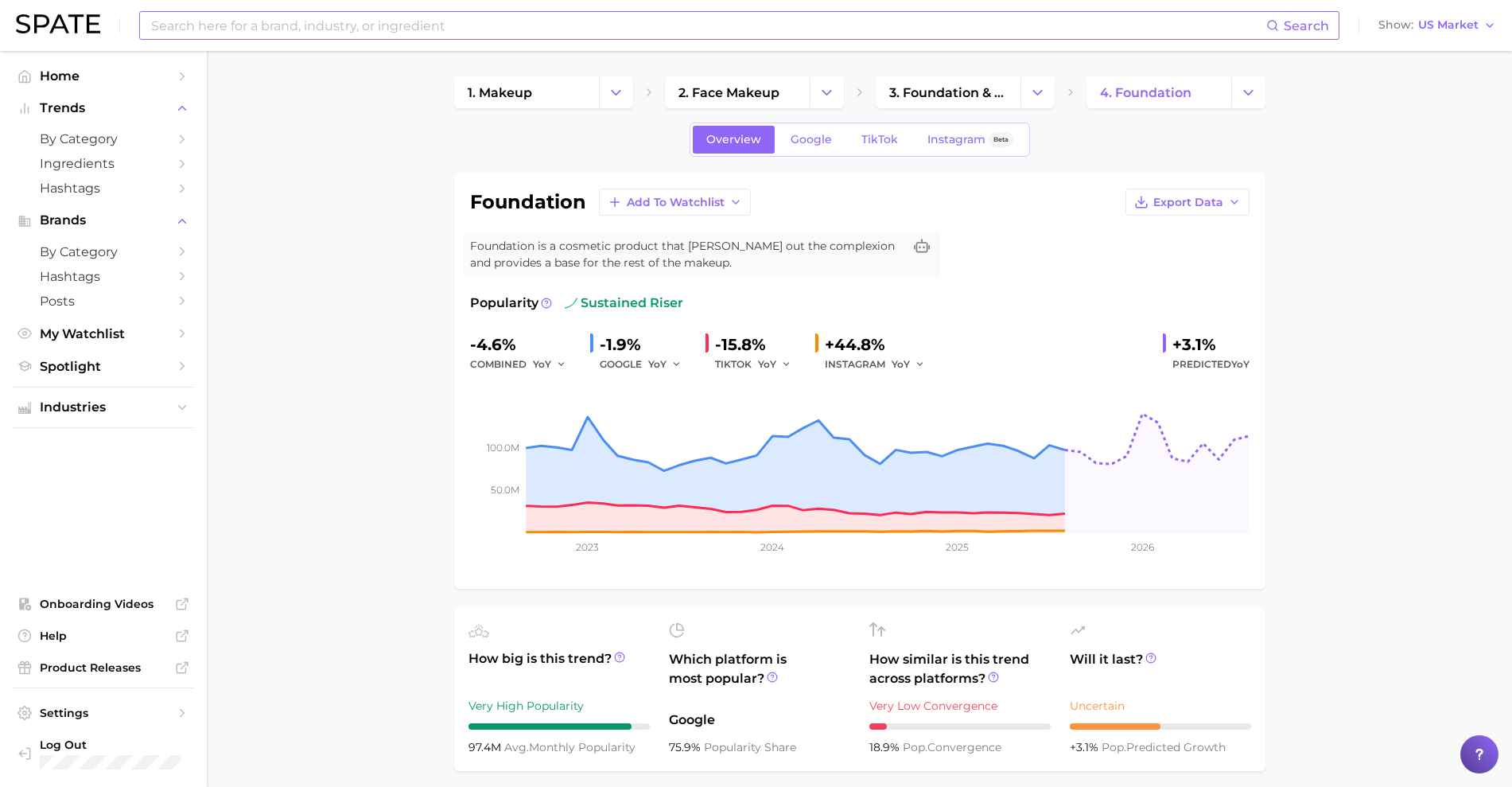
click at [445, 33] on input at bounding box center [707, 25] width 1117 height 27
type input "cushion foundation"
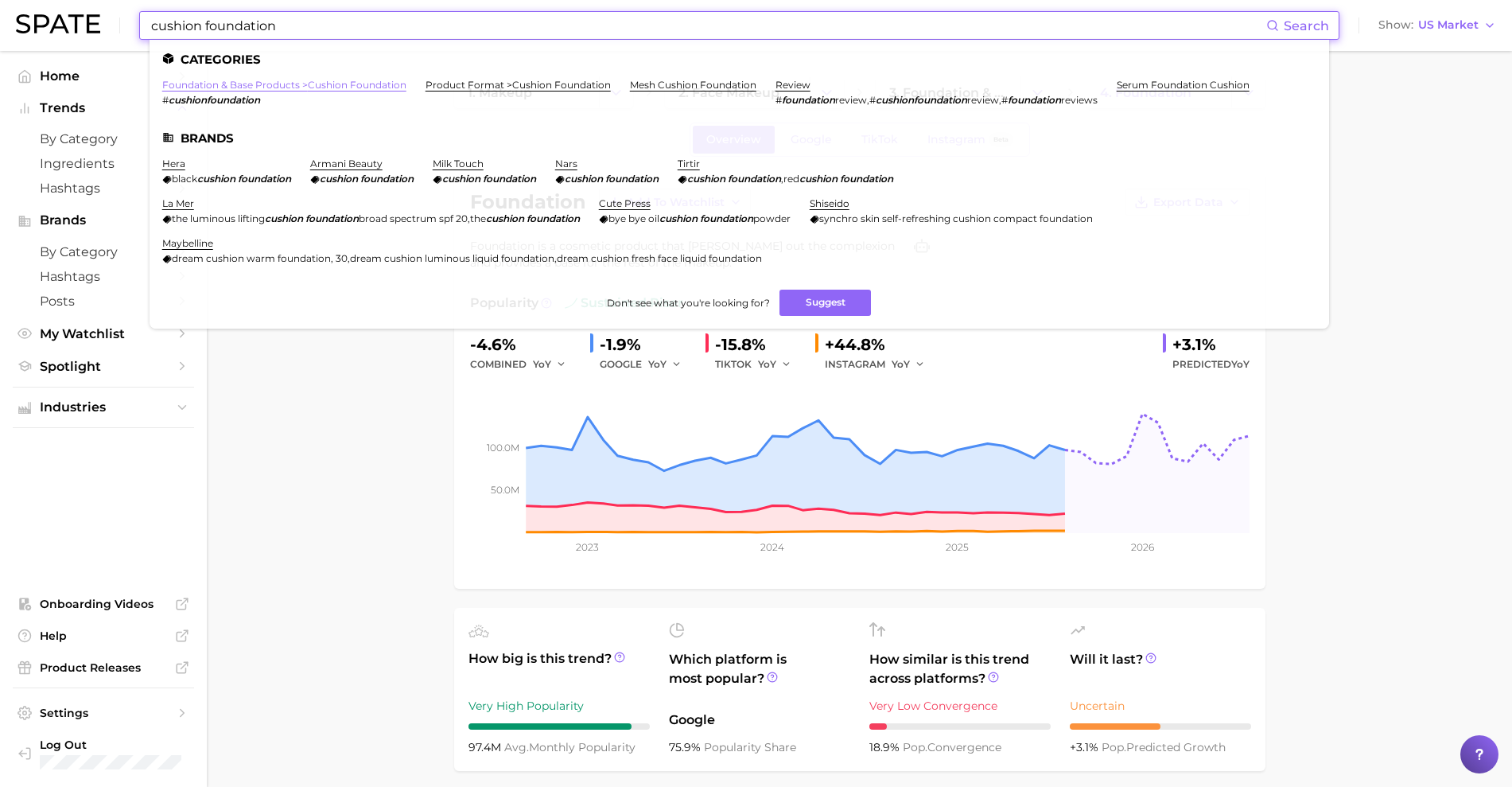
click at [291, 89] on link "foundation & base products > cushion foundation" at bounding box center [284, 84] width 244 height 12
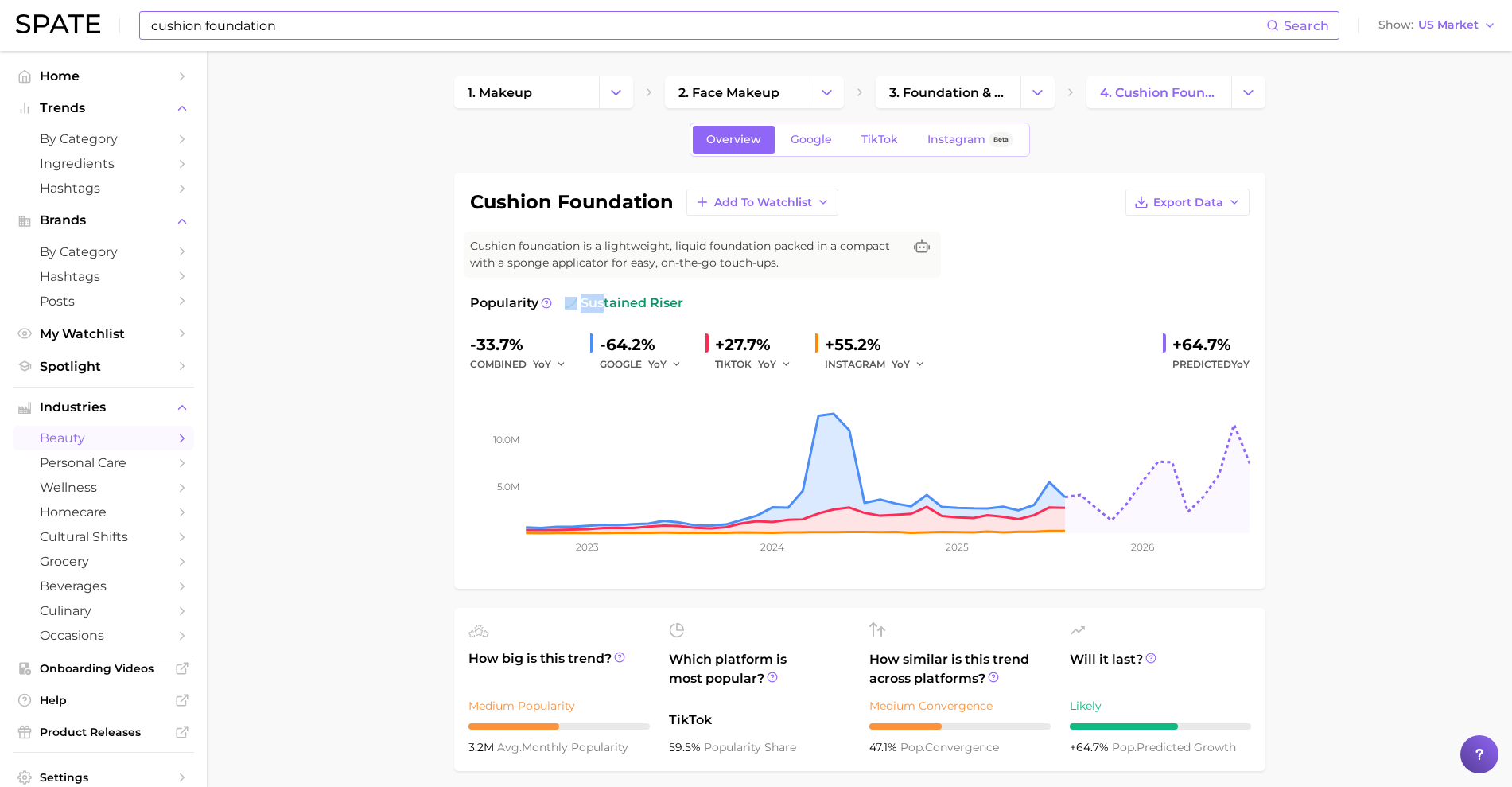
drag, startPoint x: 682, startPoint y: 301, endPoint x: 619, endPoint y: 310, distance: 63.6
click at [601, 310] on div "Popularity sustained riser" at bounding box center [860, 303] width 779 height 19
click at [677, 306] on span "sustained riser" at bounding box center [623, 303] width 119 height 19
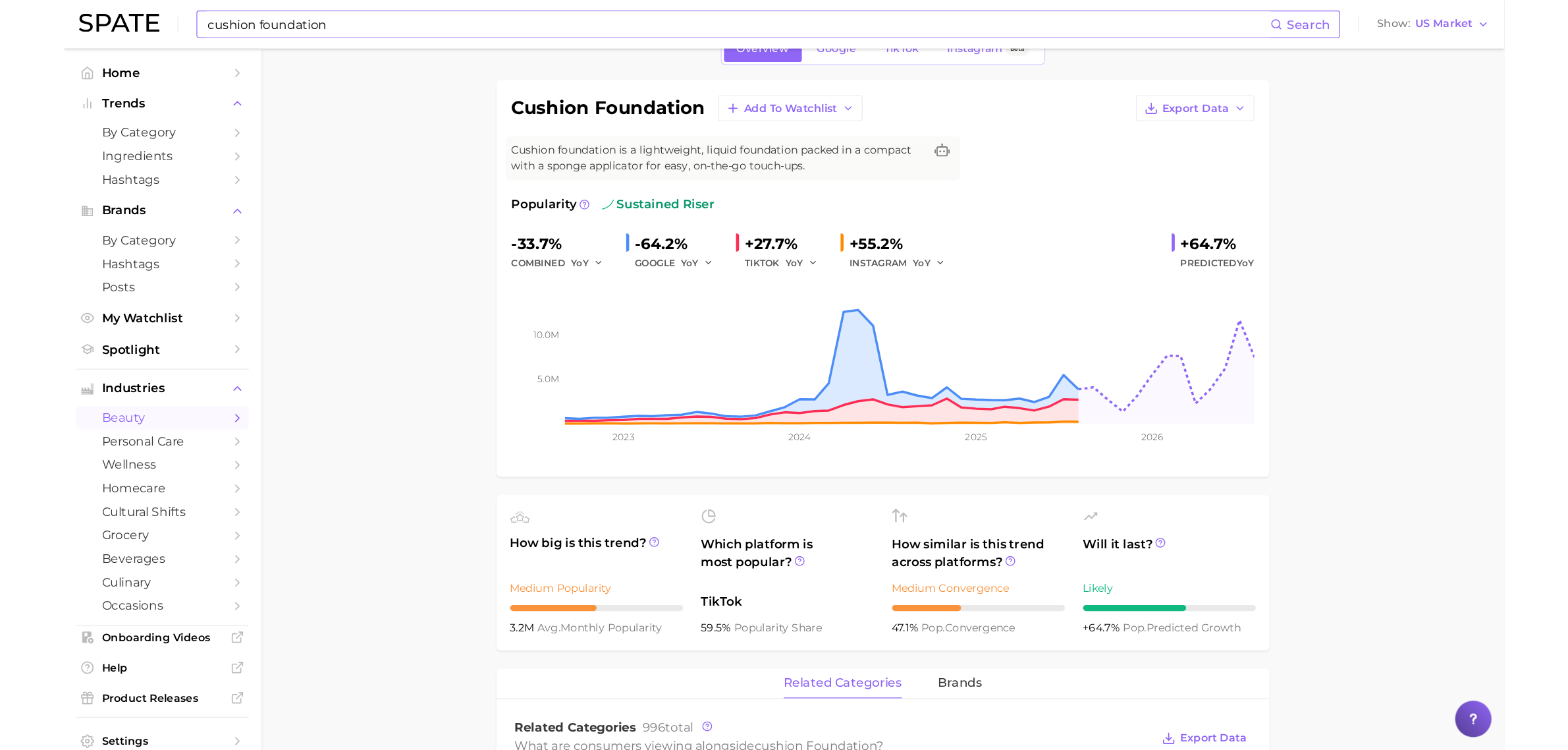
scroll to position [73, 0]
